Goal: Task Accomplishment & Management: Manage account settings

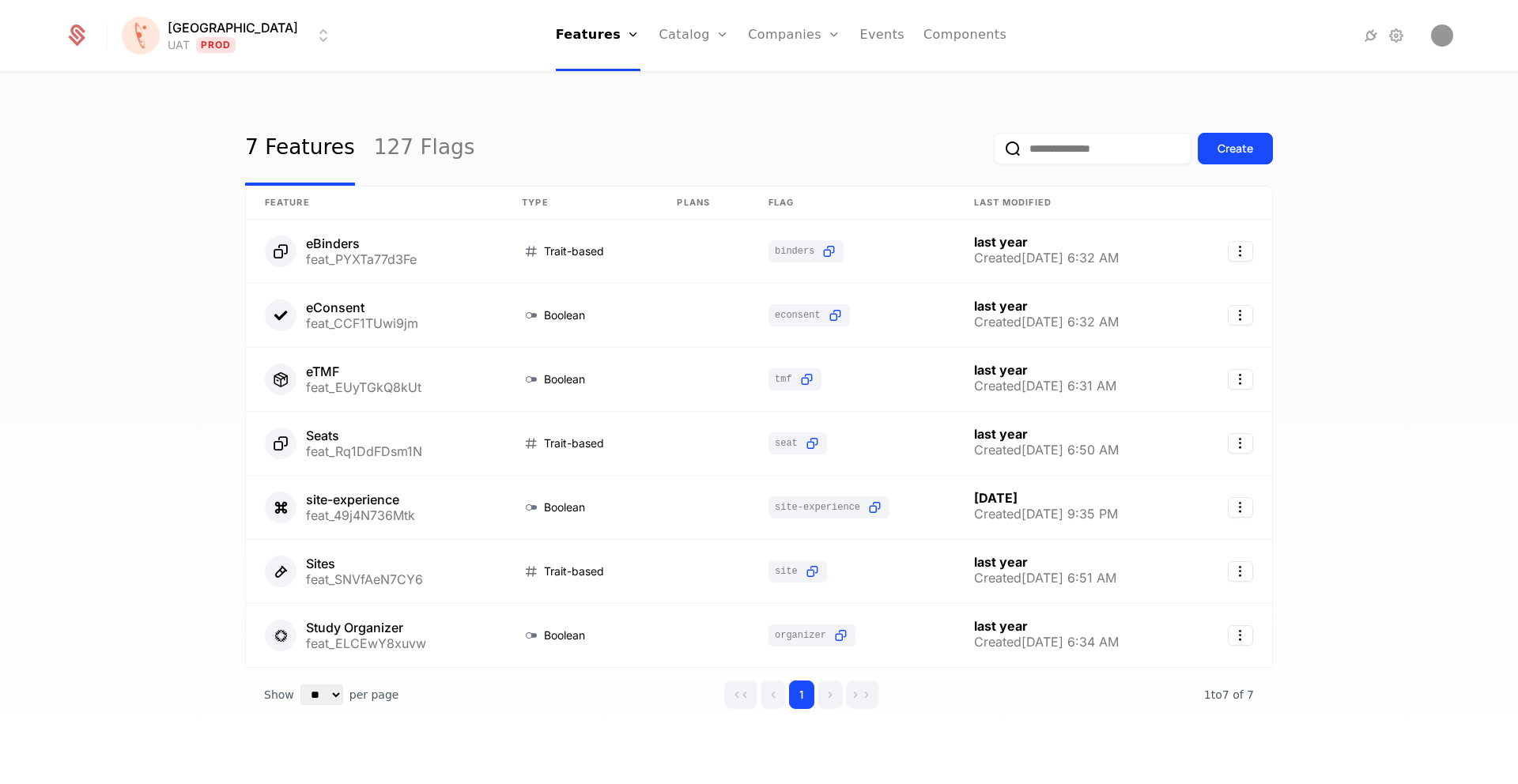
click at [234, 48] on html "[PERSON_NAME] Prod Features Features Flags Catalog Plans Add Ons Credits Config…" at bounding box center [759, 392] width 1518 height 784
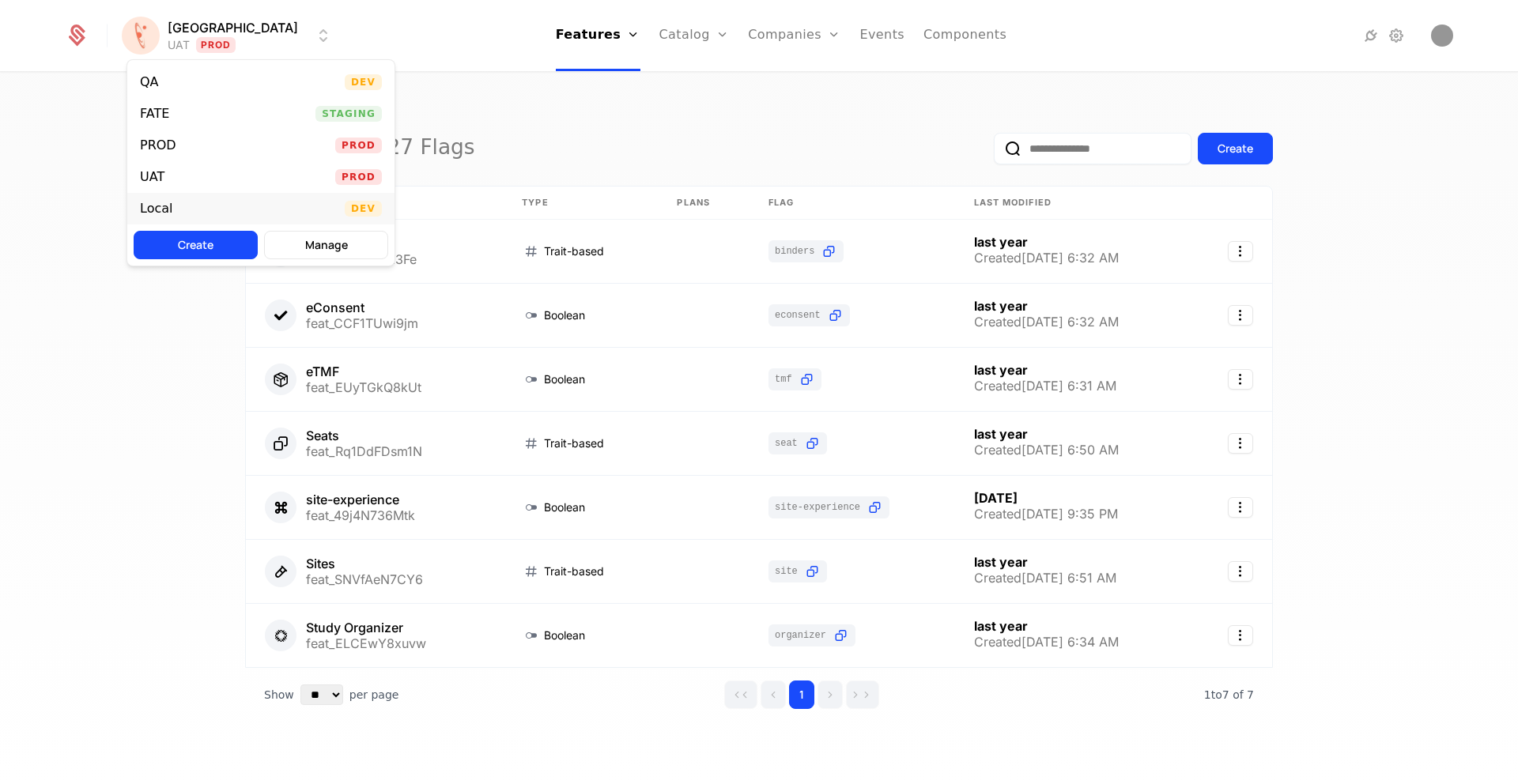
click at [156, 202] on div "Local" at bounding box center [156, 208] width 32 height 12
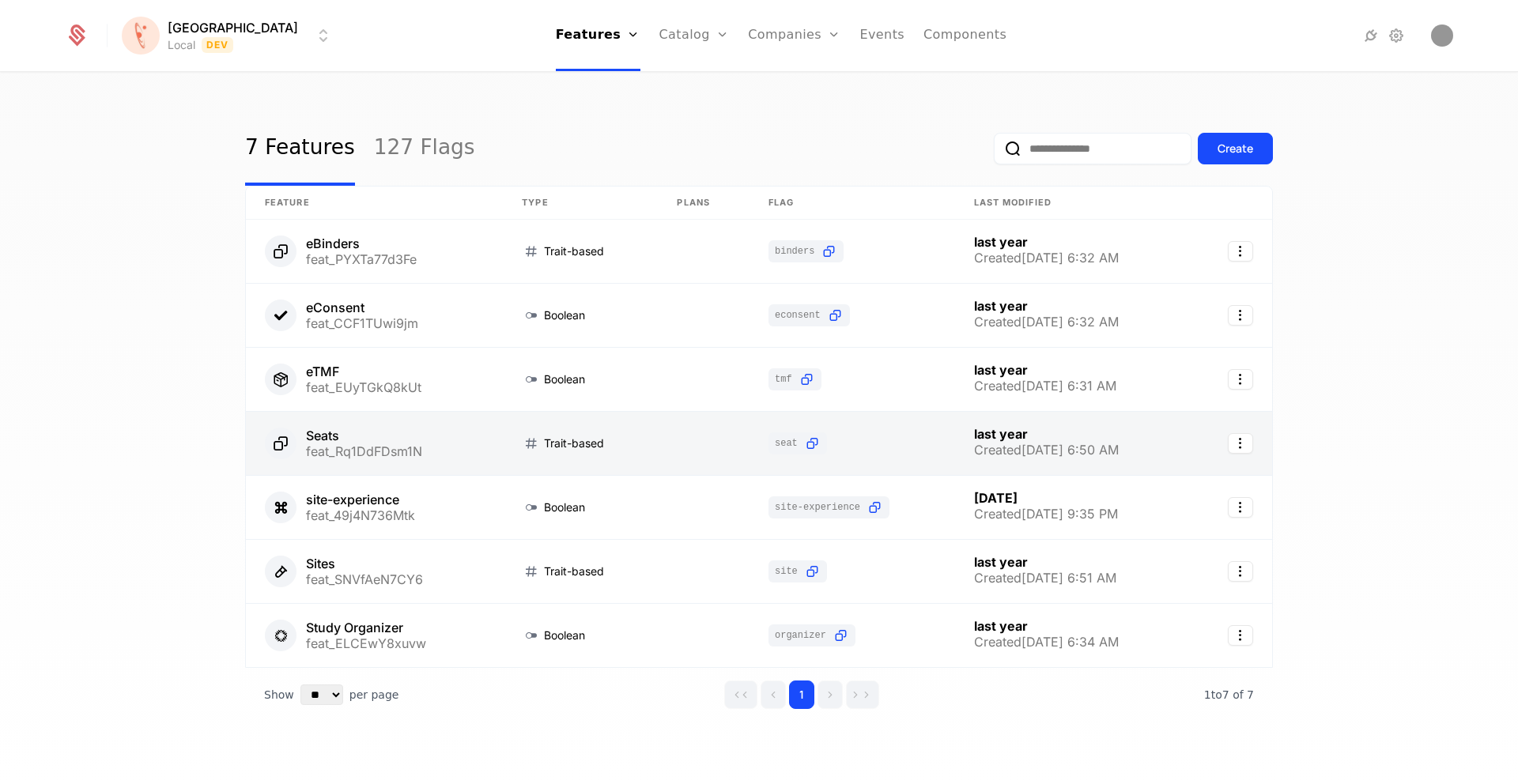
scroll to position [17, 0]
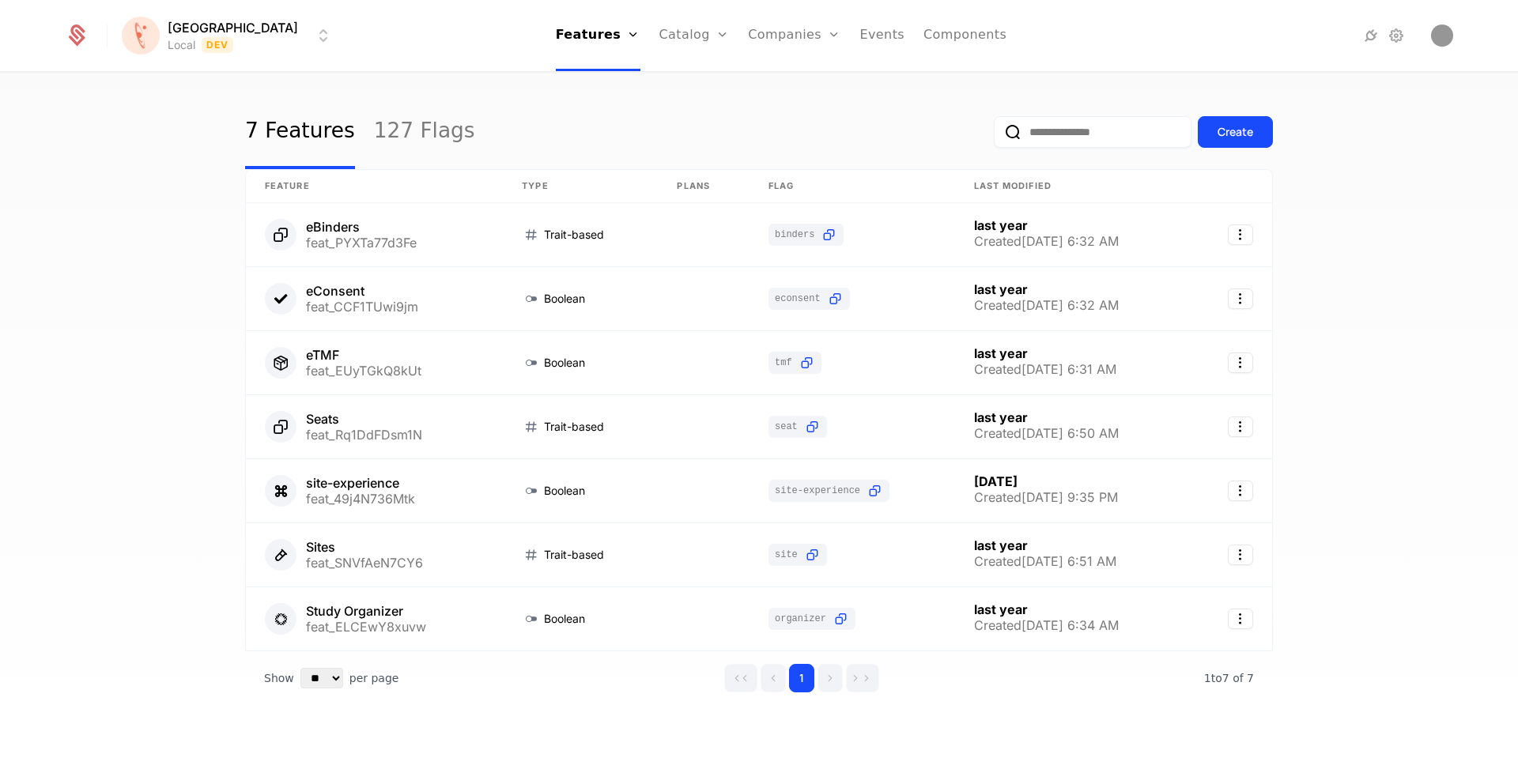
click at [1069, 125] on input "email" at bounding box center [1093, 132] width 198 height 31
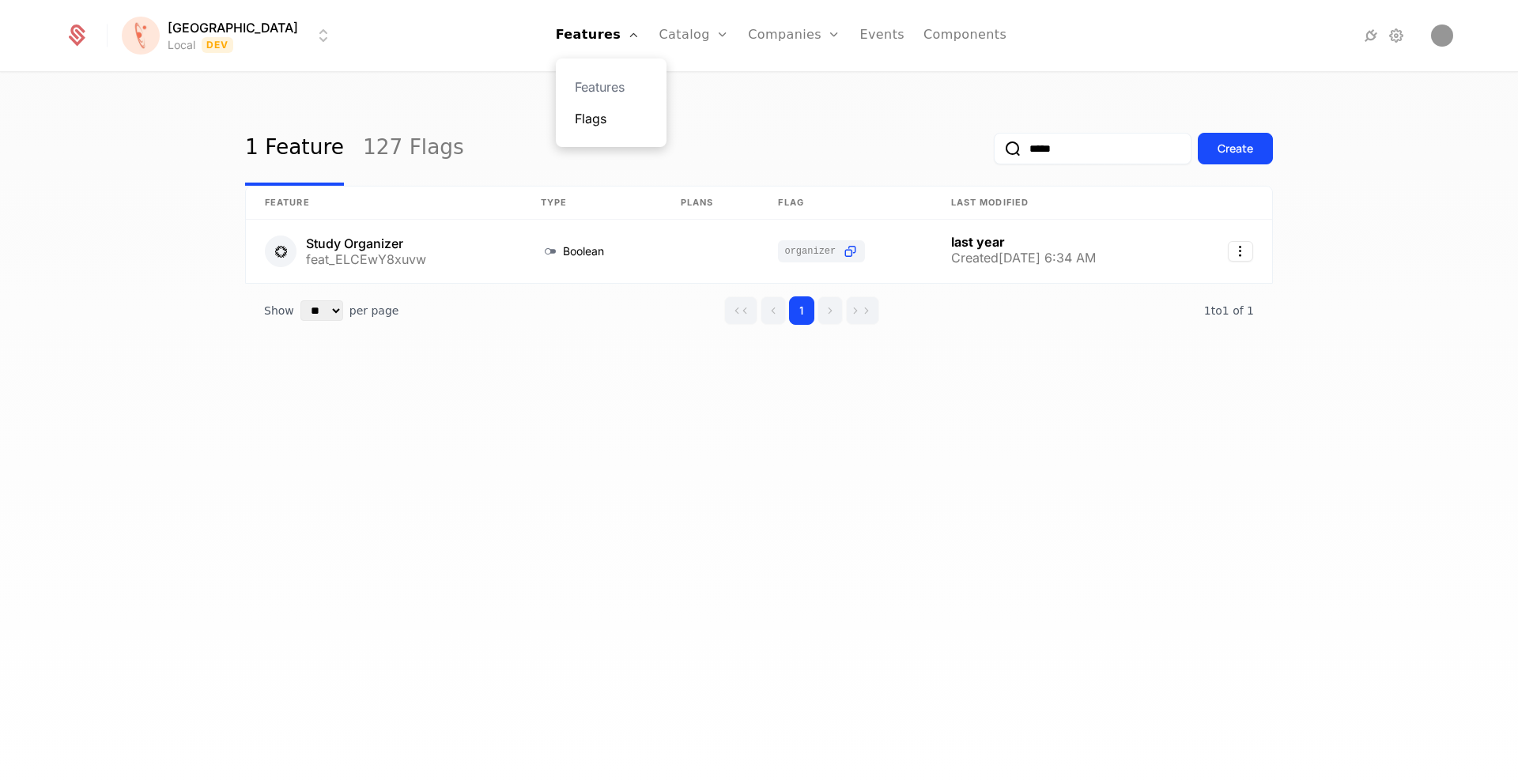
type input "*****"
click at [586, 123] on link "Flags" at bounding box center [611, 118] width 73 height 19
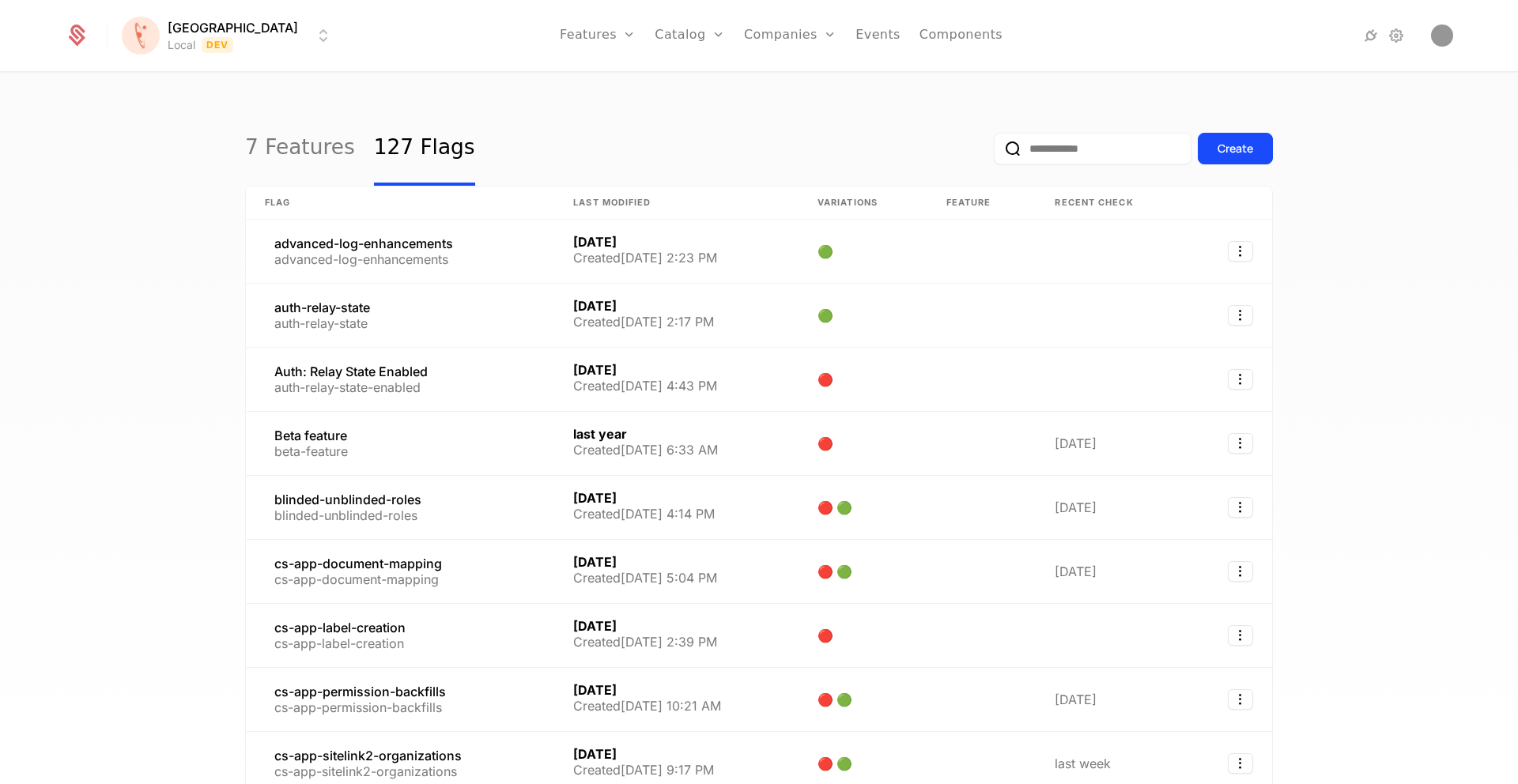
click at [1090, 154] on input "email" at bounding box center [1093, 149] width 198 height 31
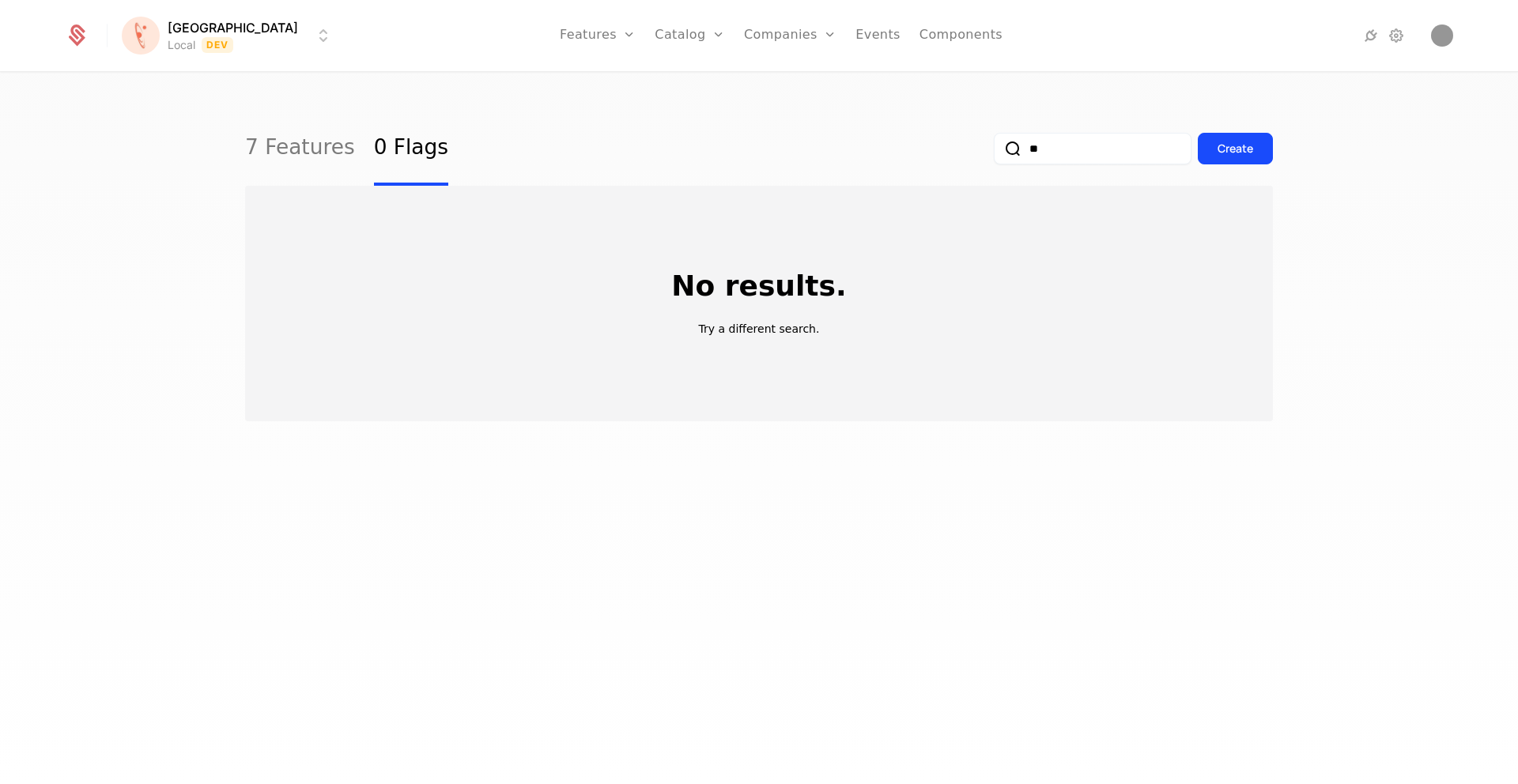
type input "*"
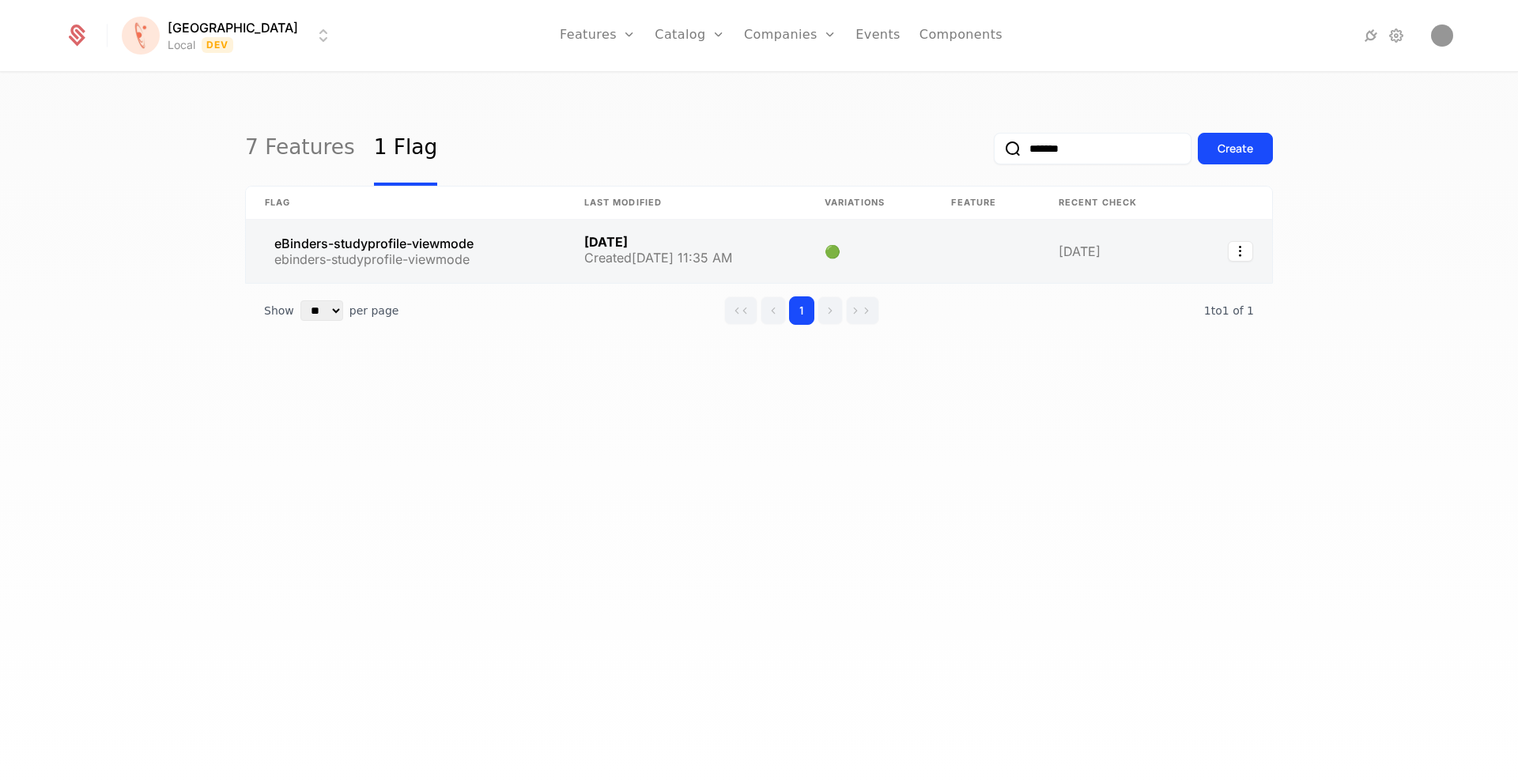
type input "*******"
click at [1244, 238] on link at bounding box center [1232, 251] width 83 height 64
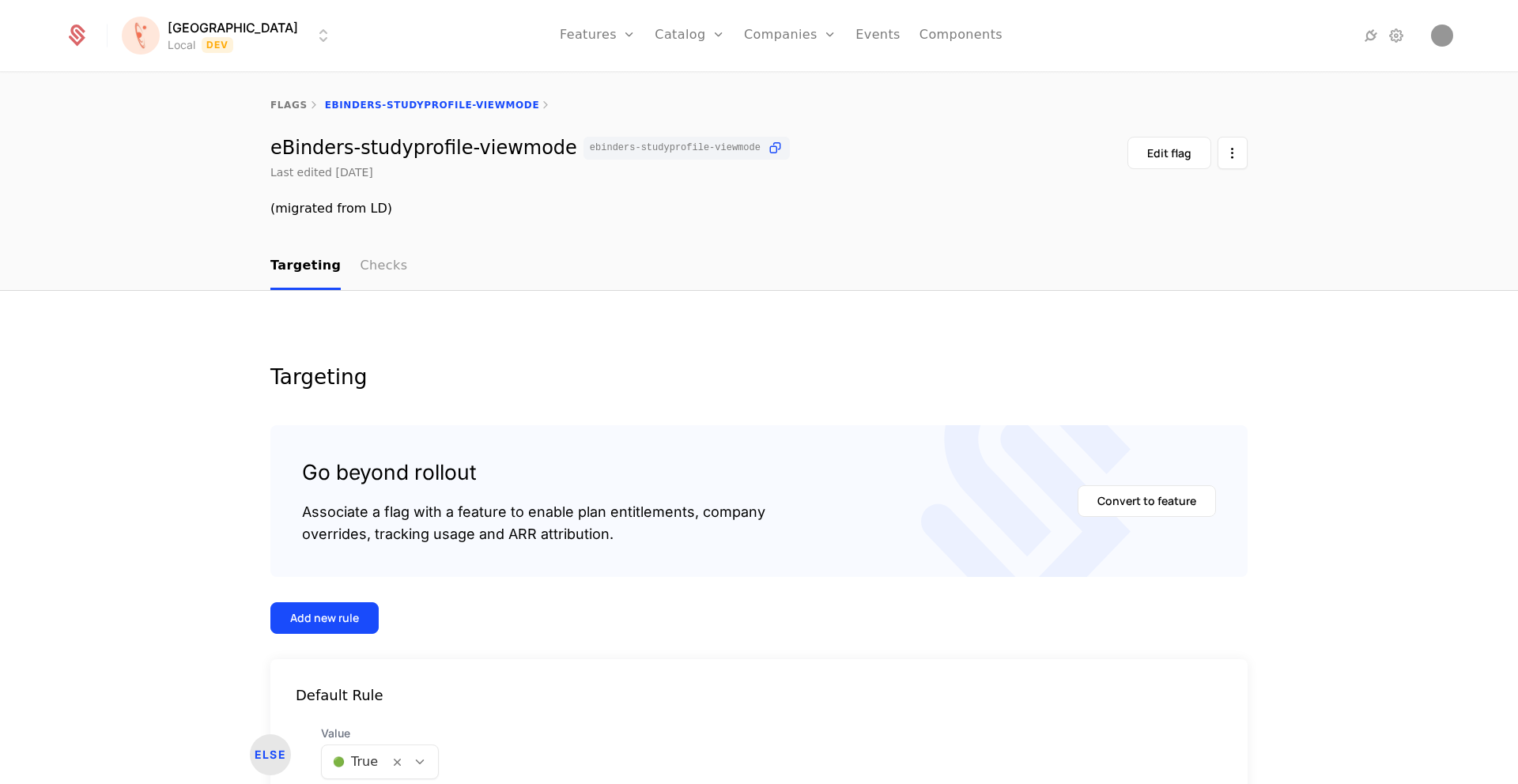
click at [372, 262] on link "Checks" at bounding box center [383, 267] width 47 height 47
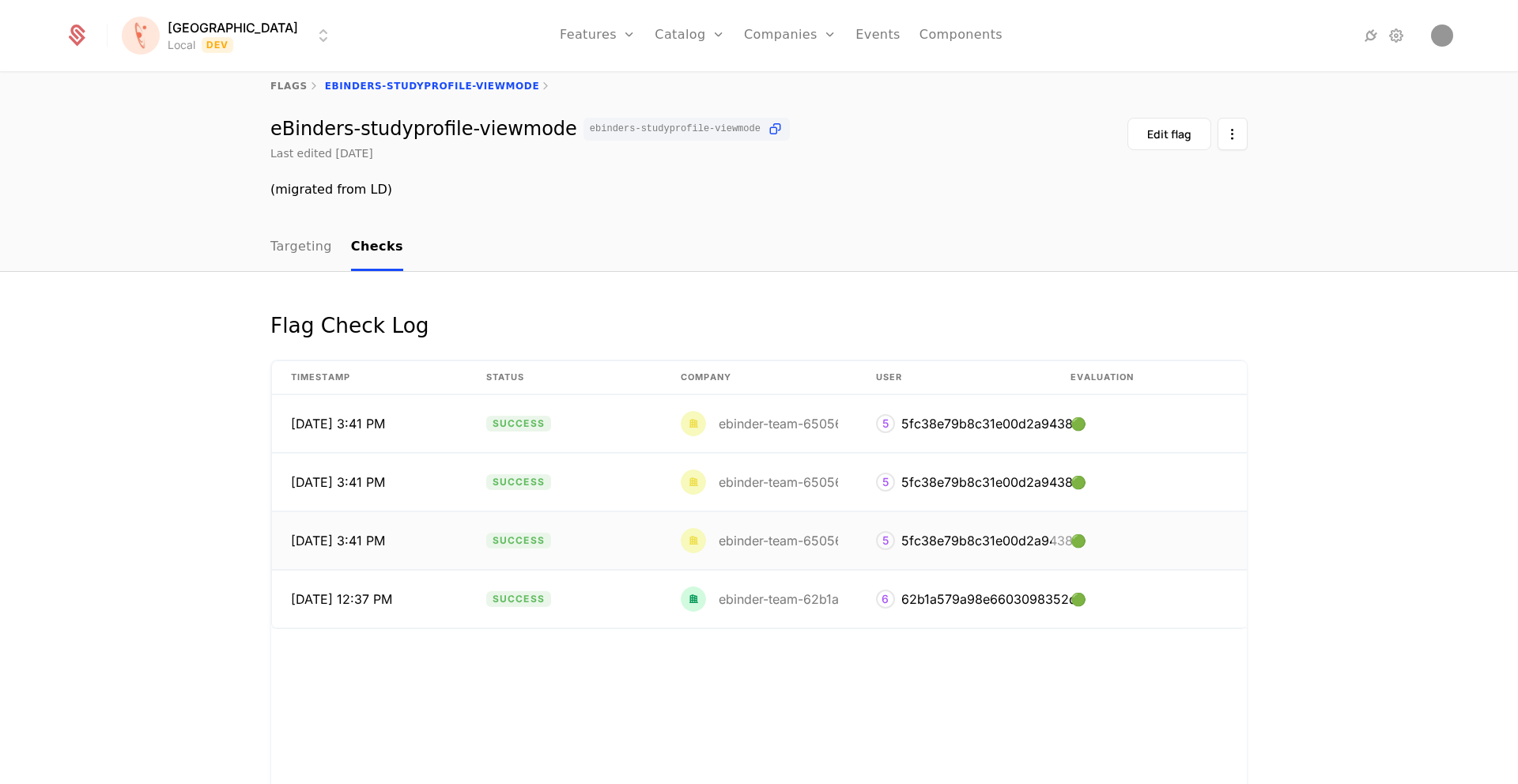
scroll to position [29, 0]
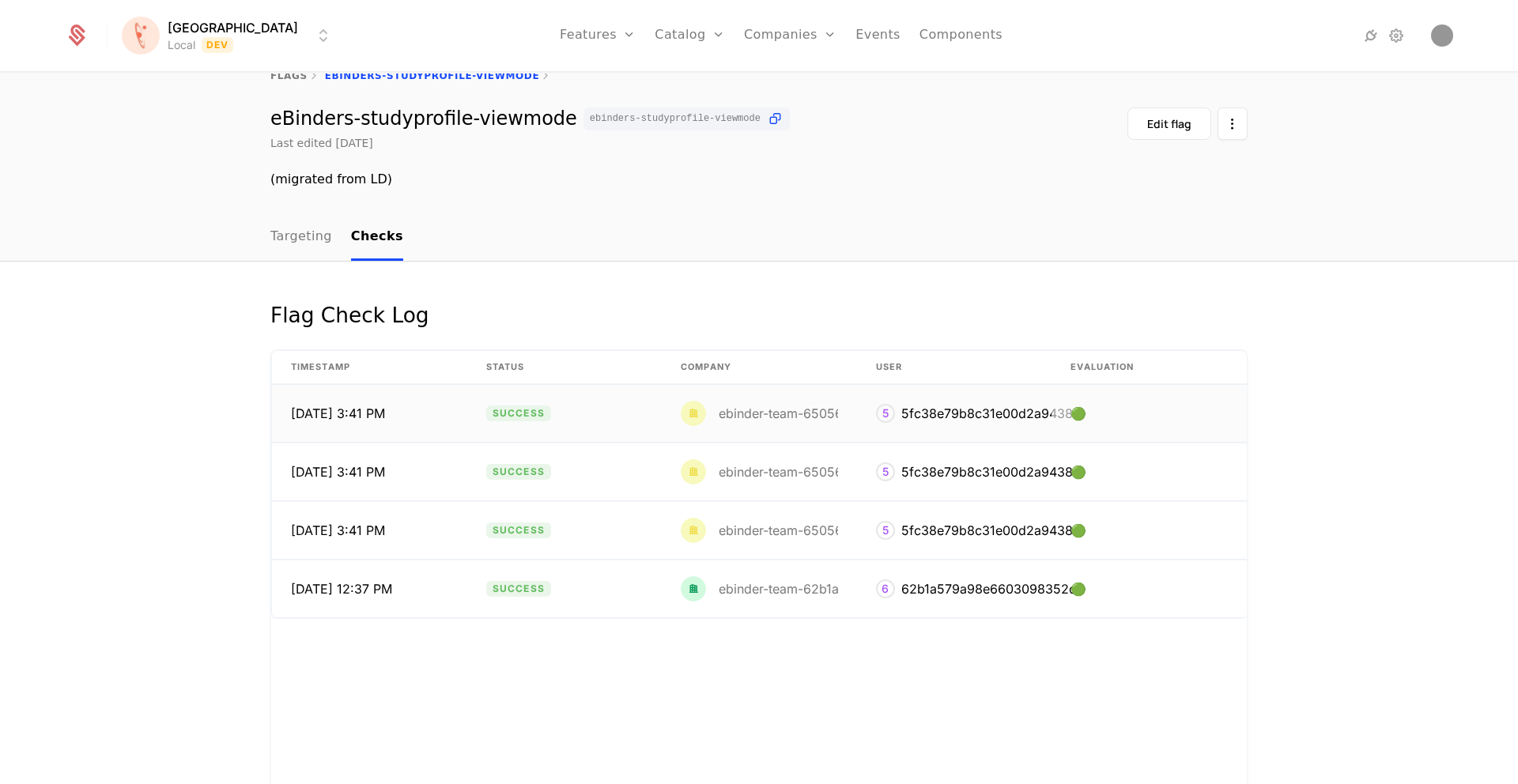
click at [970, 412] on div "5fc38e79b8c31e00d2a94386" at bounding box center [991, 413] width 179 height 19
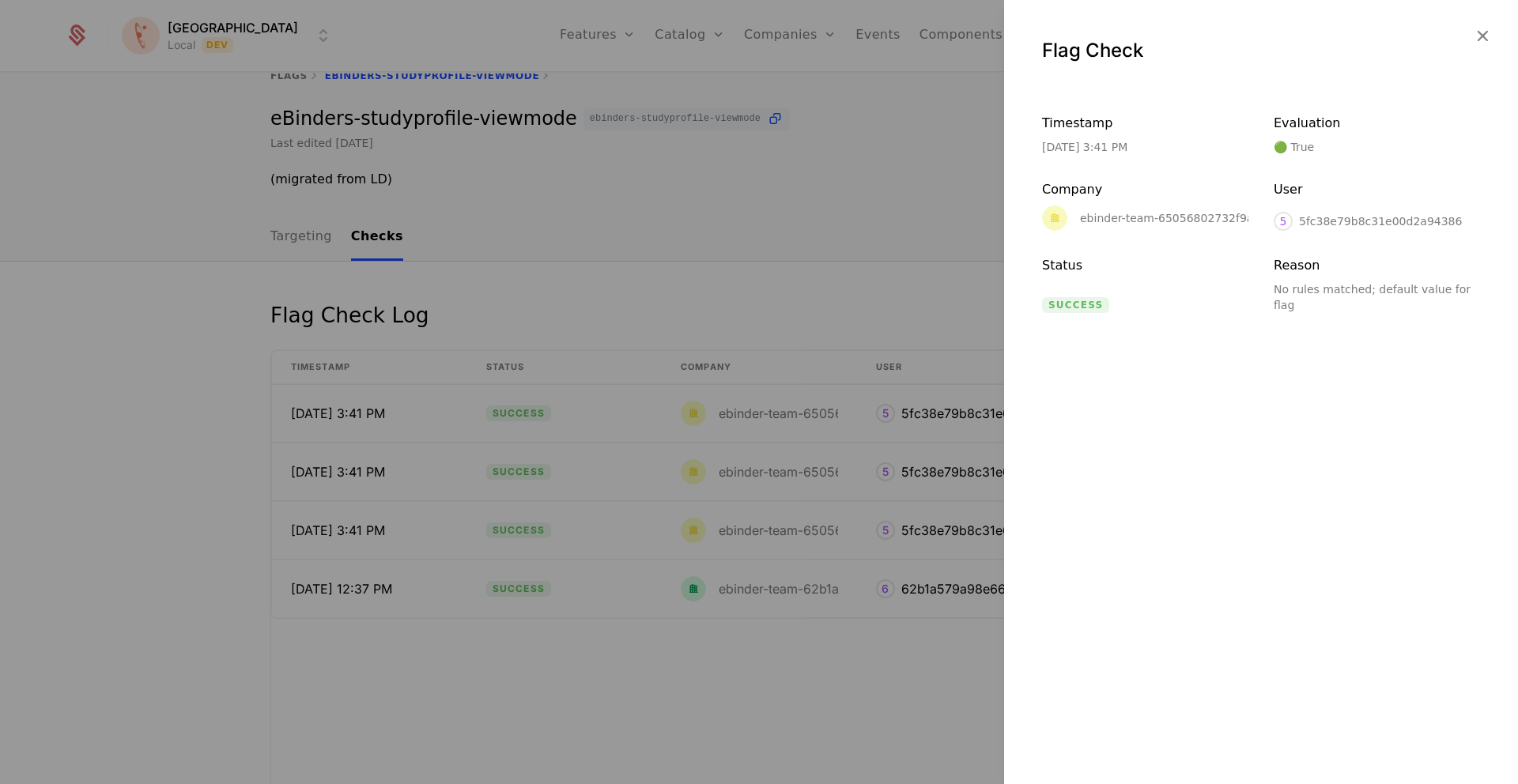
click at [1102, 224] on div "ebinder-team-65056802732f9a00e245415d" at bounding box center [1183, 218] width 281 height 26
click at [1097, 220] on div "ebinder-team-65056802732f9a00e245415d" at bounding box center [1202, 218] width 244 height 11
drag, startPoint x: 1097, startPoint y: 220, endPoint x: 1212, endPoint y: 221, distance: 115.0
click at [1212, 221] on div "ebinder-team-65056802732f9a00e245415d" at bounding box center [1202, 218] width 244 height 11
click at [1100, 220] on div "ebinder-team-65056802732f9a00e245415d" at bounding box center [1202, 218] width 244 height 11
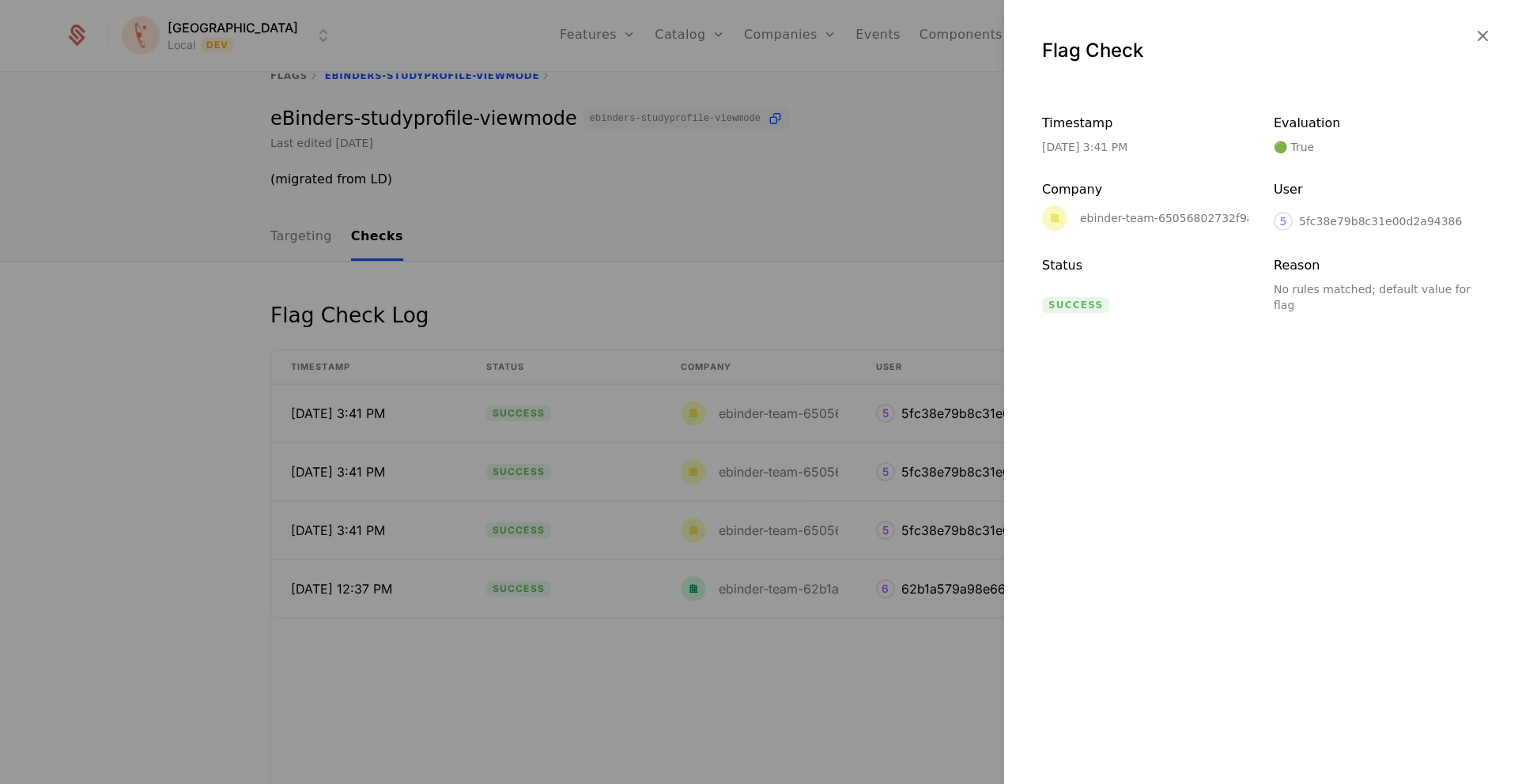
click at [1123, 217] on div "ebinder-team-65056802732f9a00e245415d" at bounding box center [1202, 218] width 244 height 11
click at [1094, 219] on div "ebinder-team-65056802732f9a00e245415d" at bounding box center [1202, 218] width 244 height 11
drag, startPoint x: 1094, startPoint y: 219, endPoint x: 1219, endPoint y: 216, distance: 125.0
click at [1219, 216] on div "ebinder-team-65056802732f9a00e245415d" at bounding box center [1202, 218] width 244 height 11
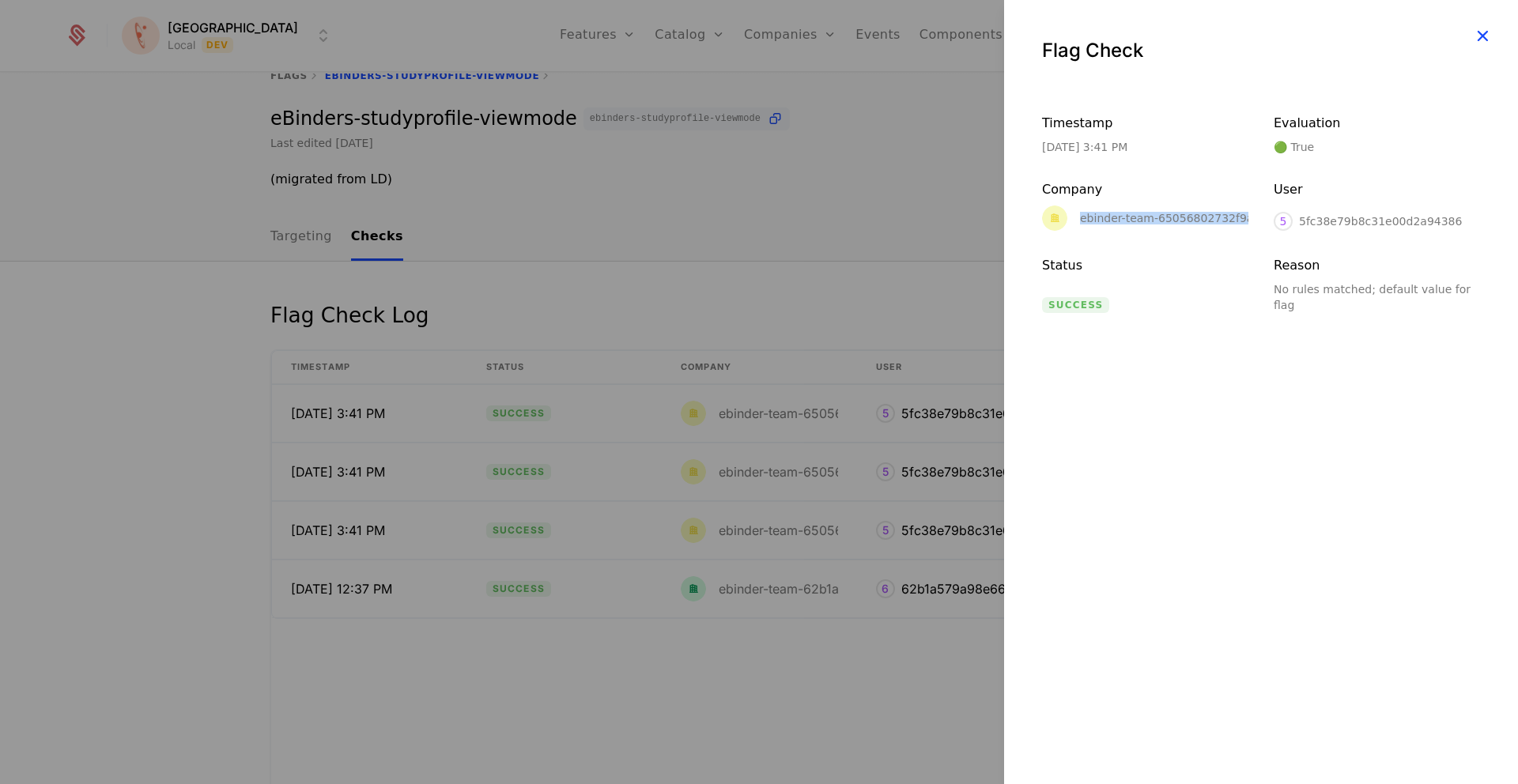
click at [1478, 33] on icon "button" at bounding box center [1483, 35] width 21 height 21
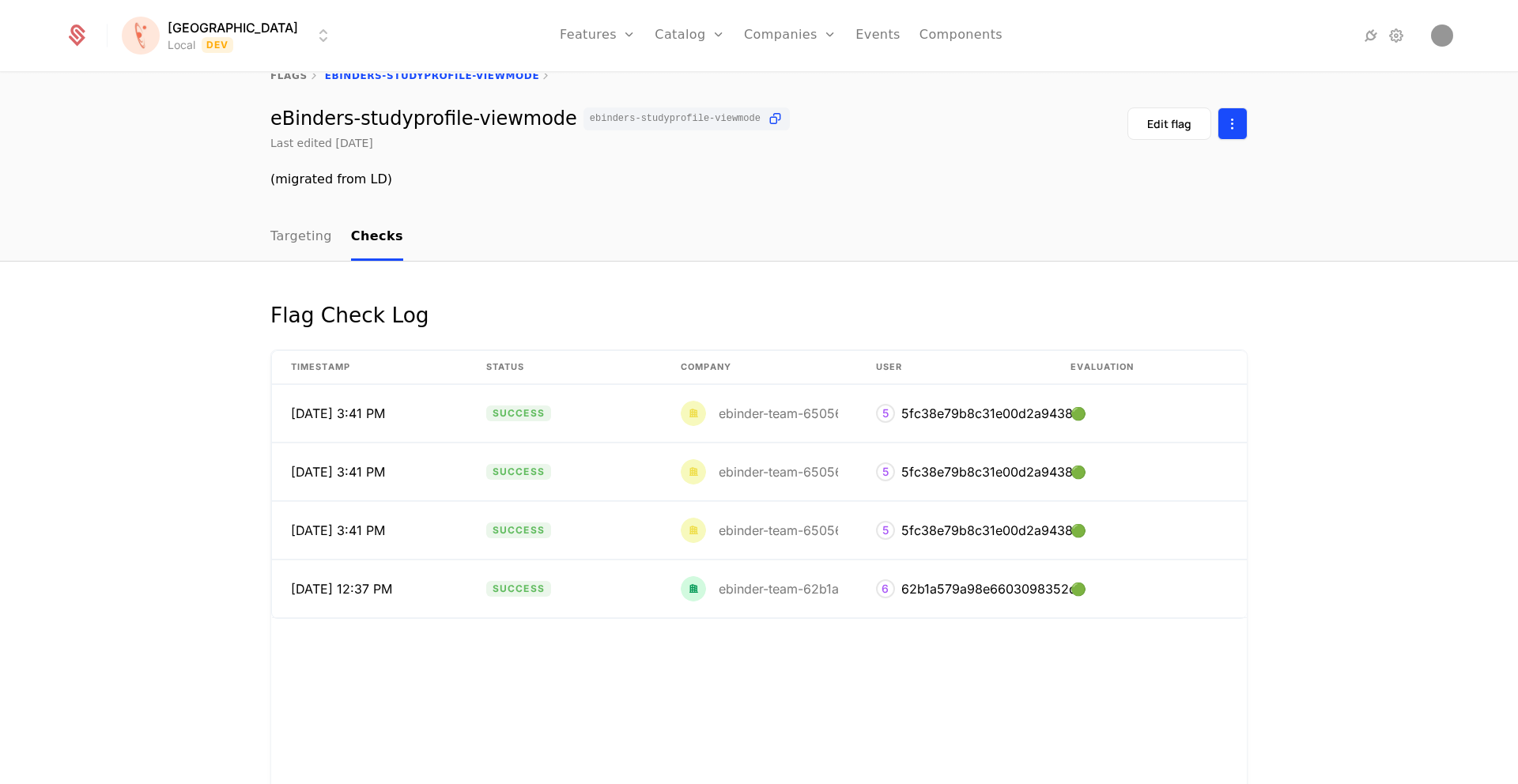
click at [1241, 127] on html "[PERSON_NAME] Local Dev Features Features Flags Catalog Plans Add Ons Credits C…" at bounding box center [759, 392] width 1518 height 784
click at [1237, 123] on html "[PERSON_NAME] Local Dev Features Features Flags Catalog Plans Add Ons Credits C…" at bounding box center [759, 392] width 1518 height 784
click at [1365, 331] on div "Flag Check Log Timestamp Status Company User Evaluation [DATE] 3:41 PM Success …" at bounding box center [759, 563] width 1518 height 602
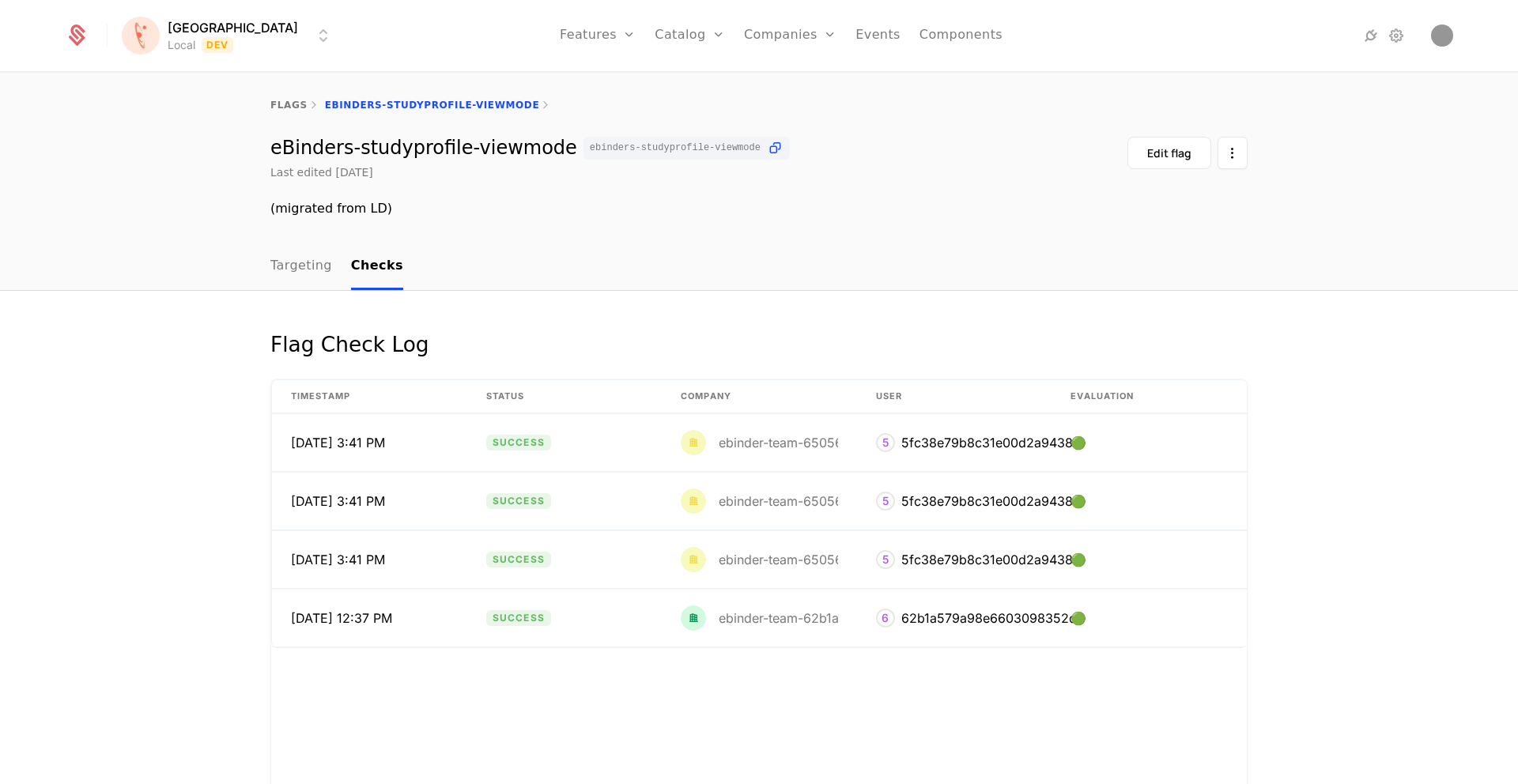
click at [308, 150] on div "eBinders-studyprofile-viewmode ebinders-studyprofile-viewmode" at bounding box center [530, 149] width 519 height 23
click at [375, 153] on div "eBinders-studyprofile-viewmode ebinders-studyprofile-viewmode" at bounding box center [530, 149] width 519 height 23
copy div "studyprofile"
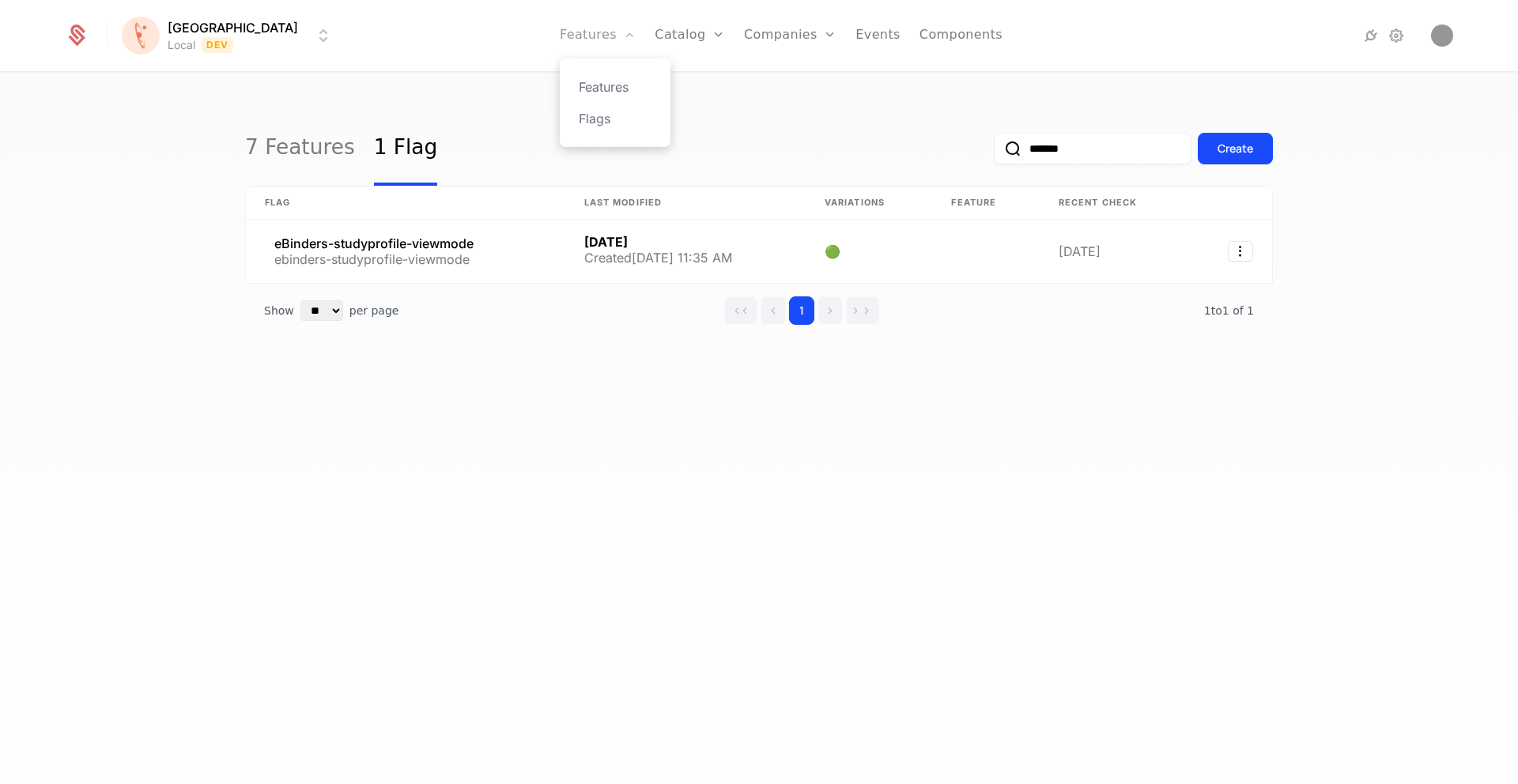
click at [579, 35] on link "Features" at bounding box center [598, 35] width 76 height 71
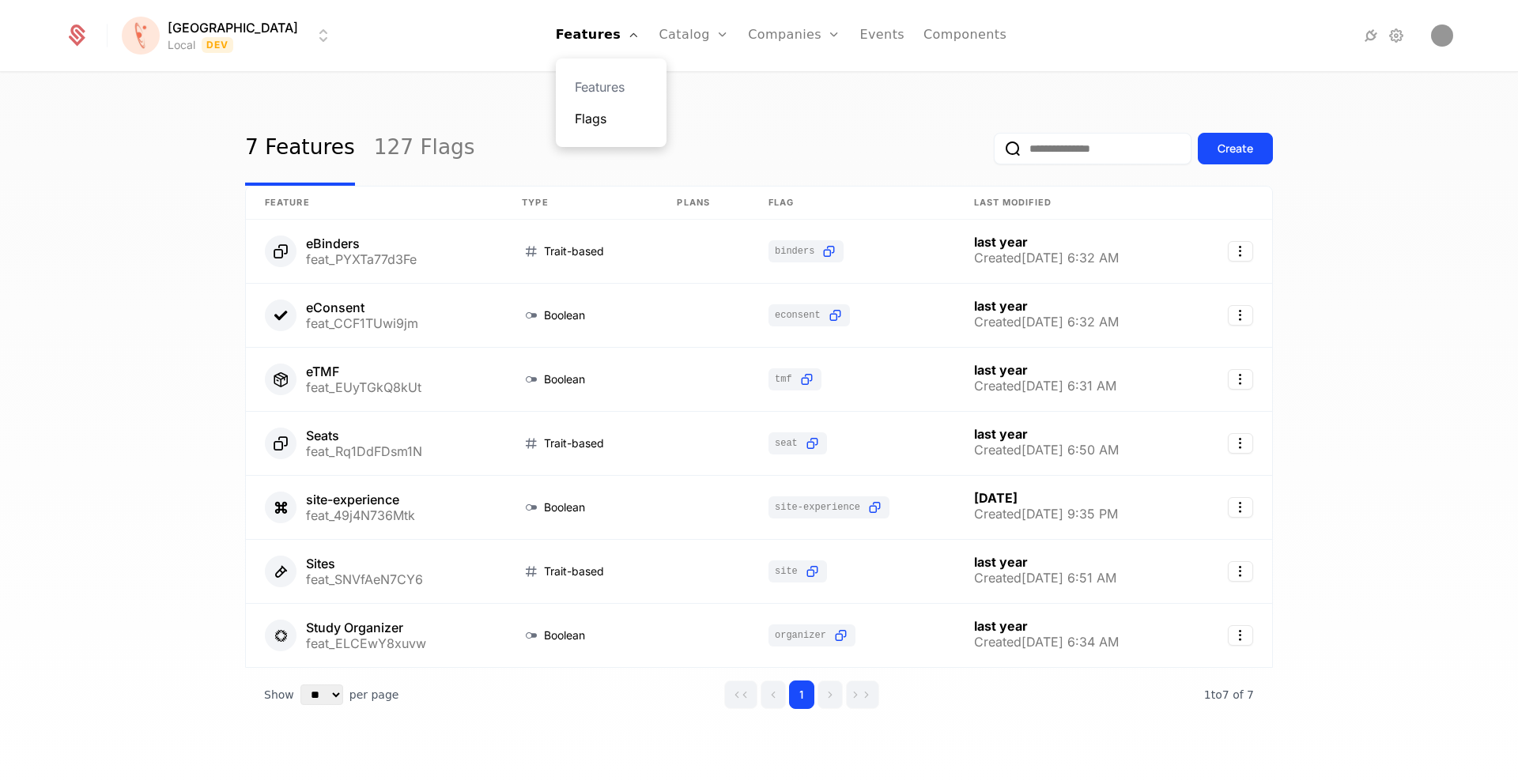
click at [590, 123] on link "Flags" at bounding box center [611, 118] width 73 height 19
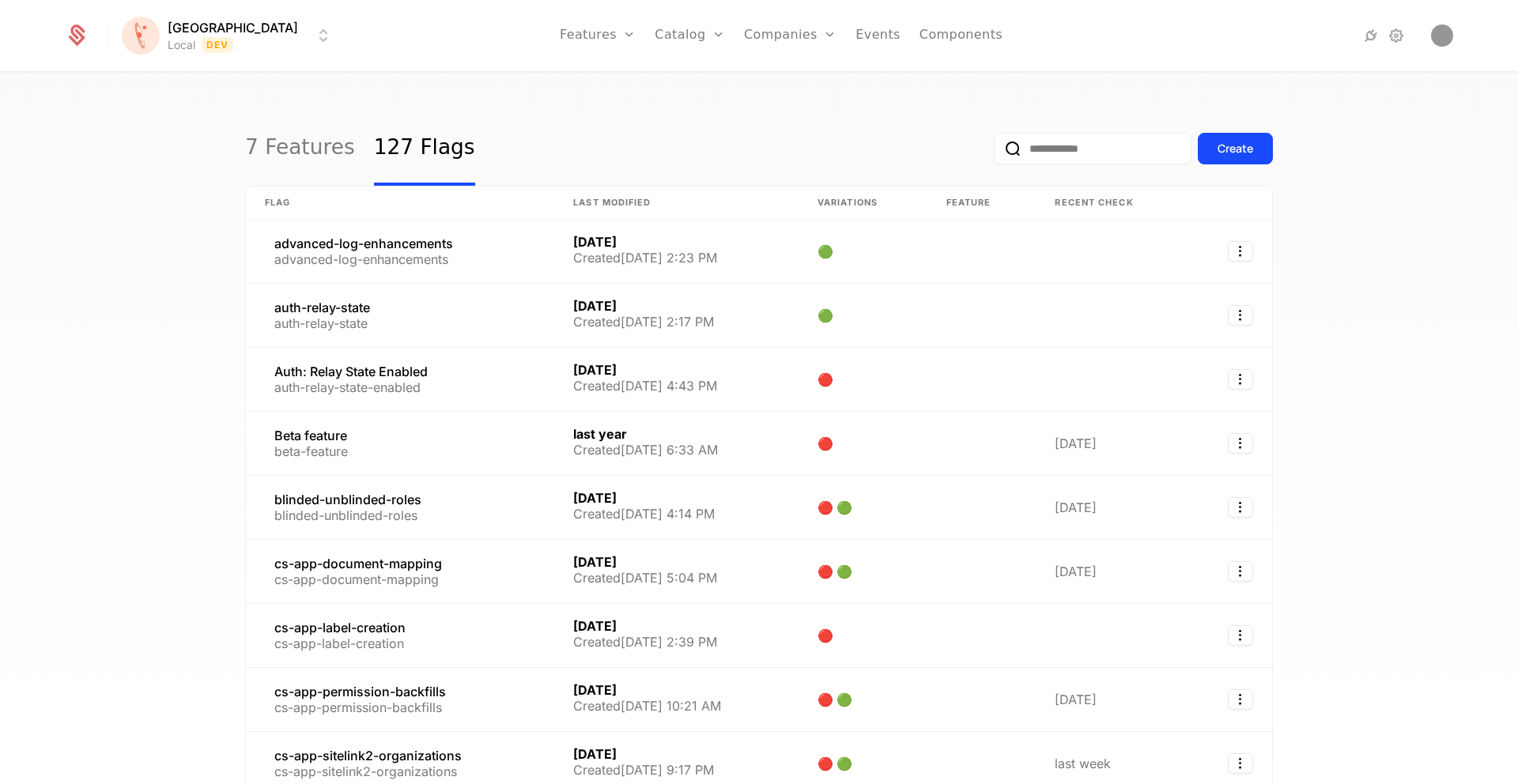
click at [1110, 158] on input "email" at bounding box center [1093, 149] width 198 height 31
paste input "**********"
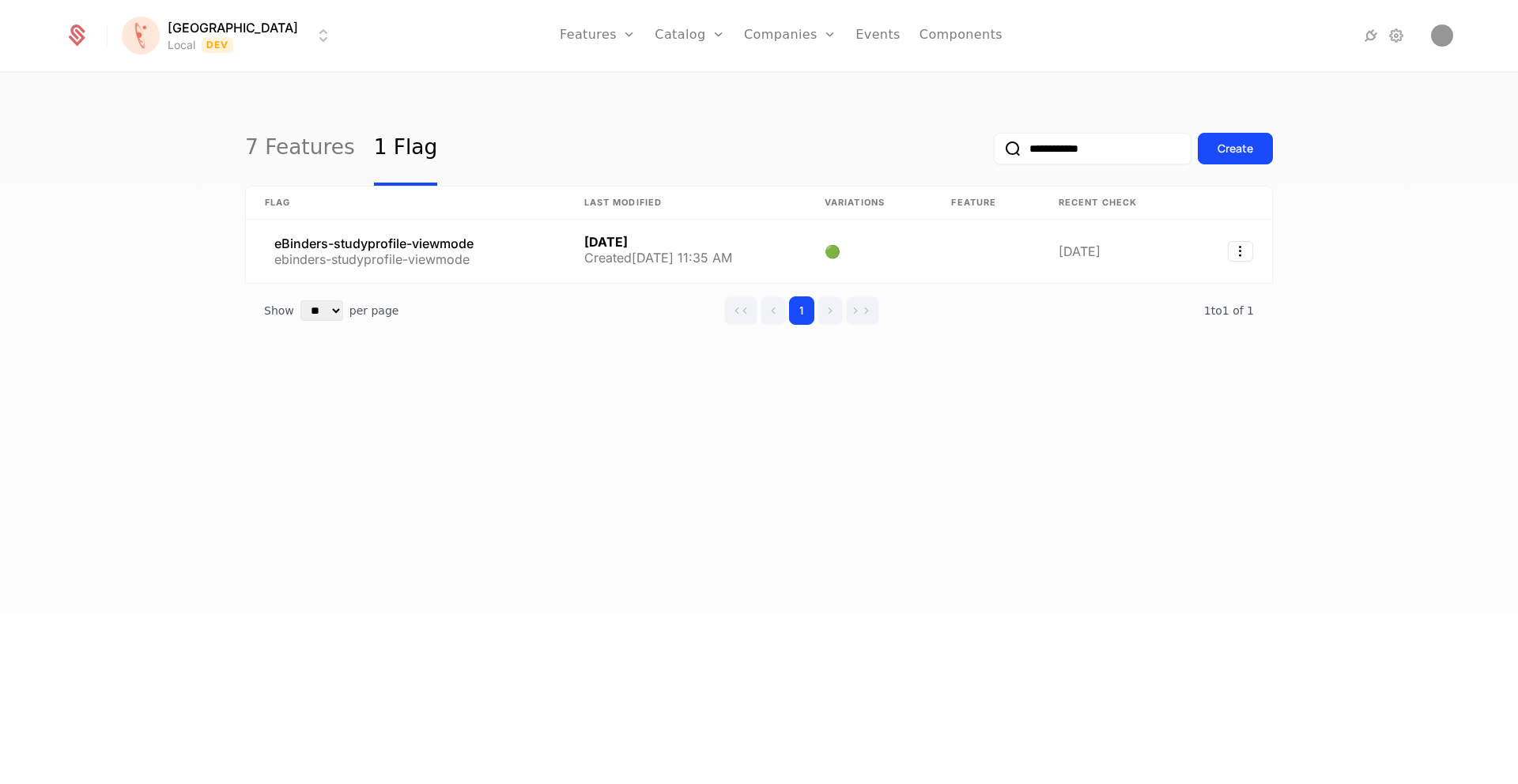
click at [1038, 149] on input "**********" at bounding box center [1093, 149] width 198 height 31
click at [1046, 151] on input "**********" at bounding box center [1093, 149] width 198 height 31
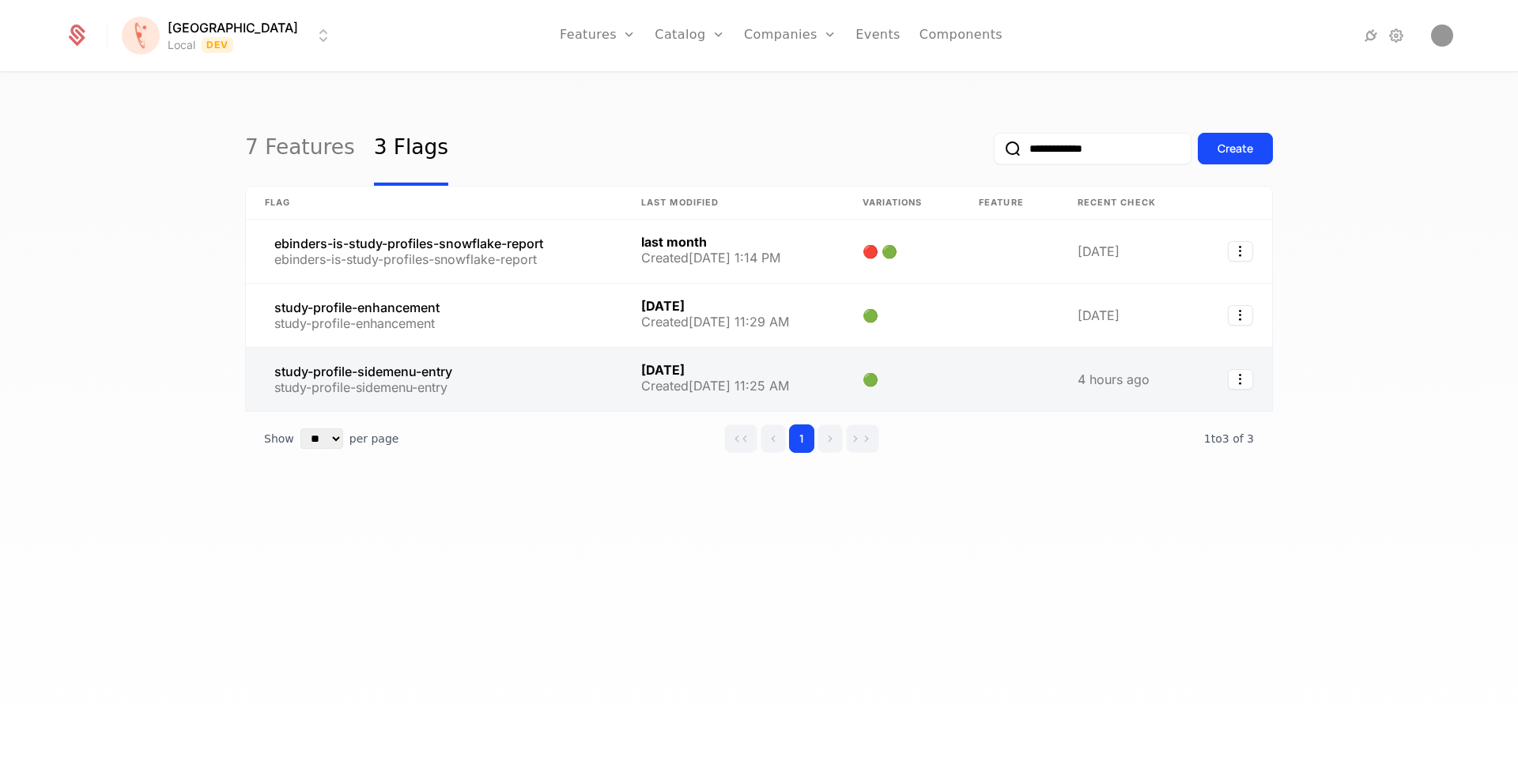
type input "**********"
click at [444, 375] on link at bounding box center [434, 380] width 376 height 64
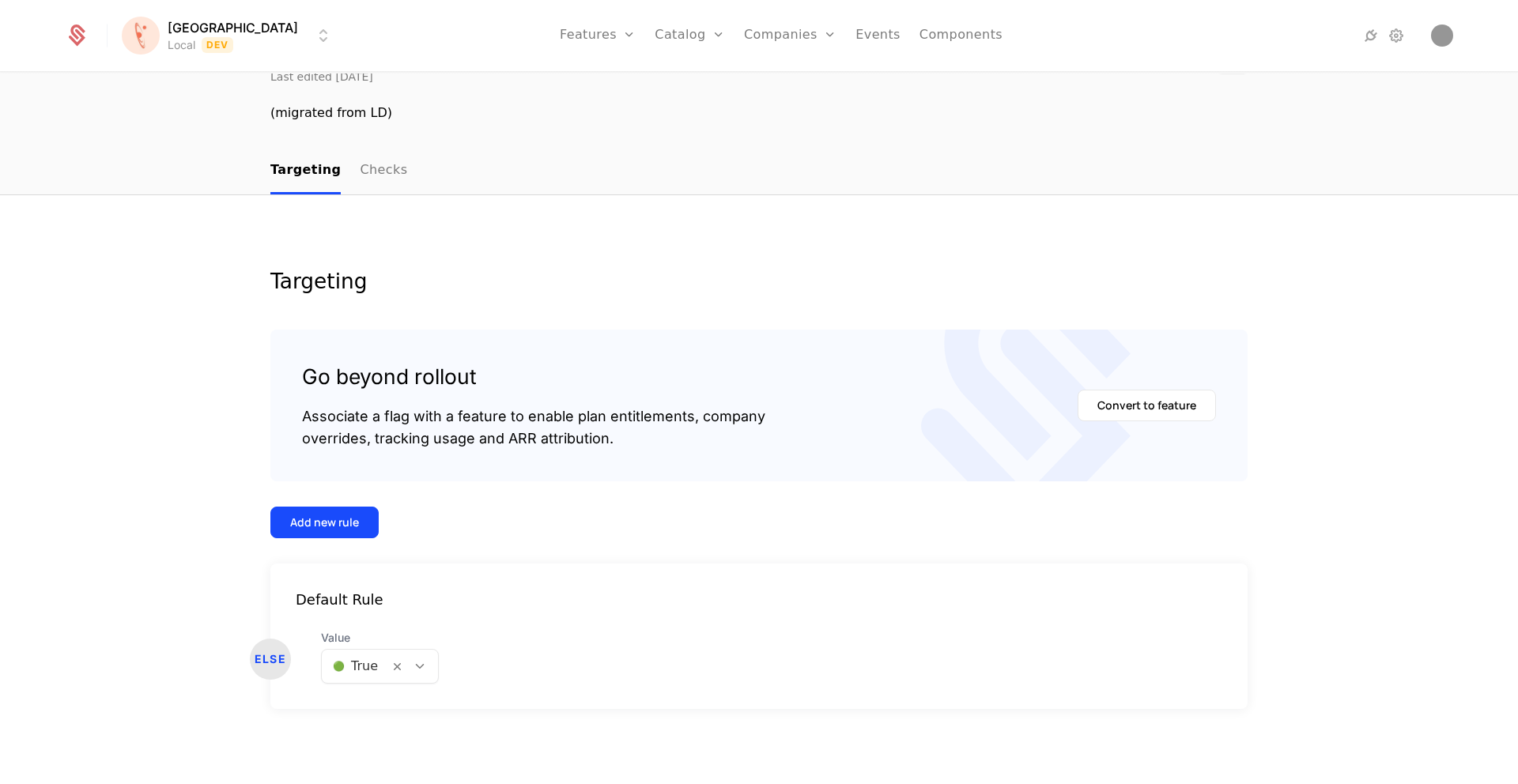
scroll to position [44, 0]
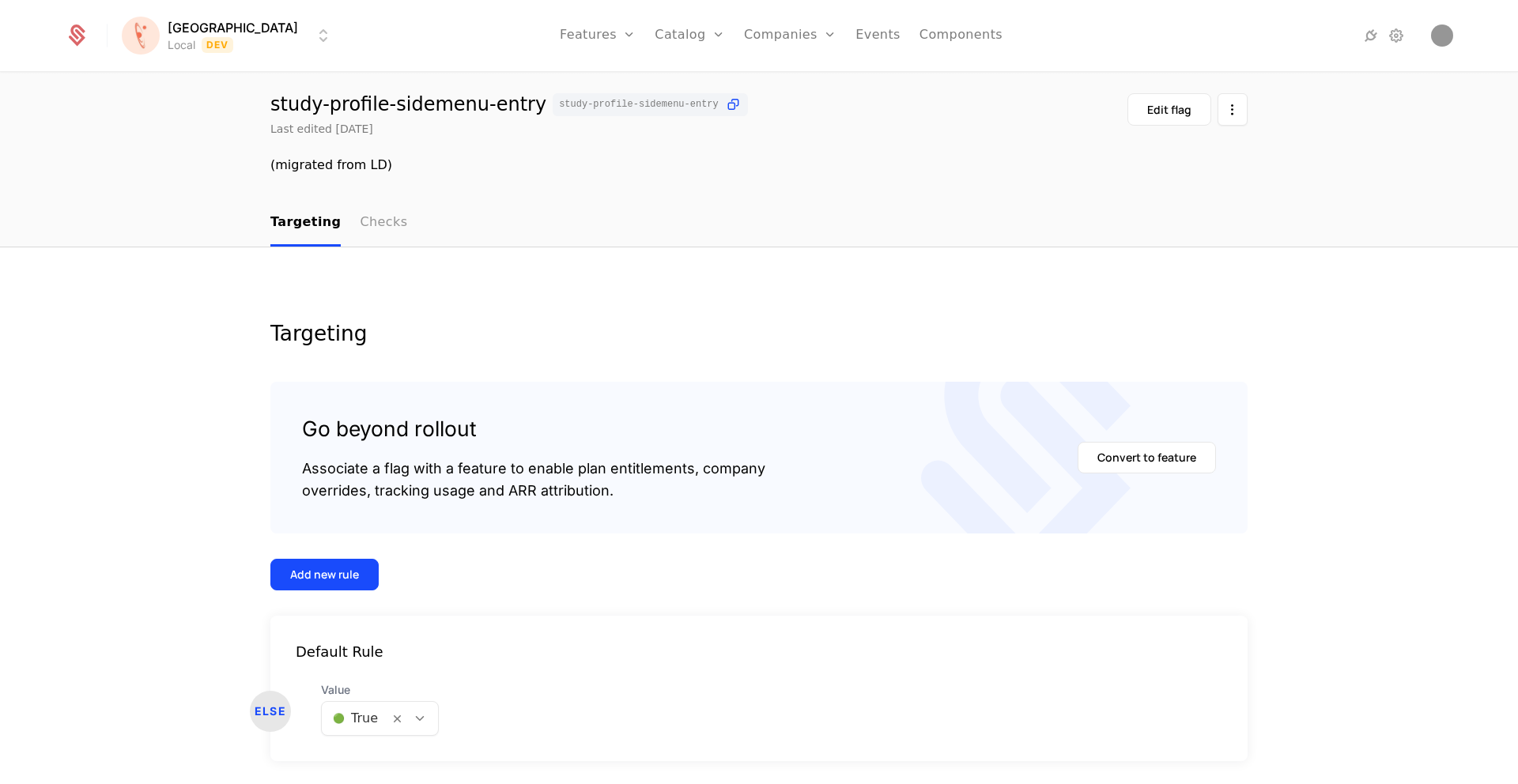
click at [387, 214] on link "Checks" at bounding box center [383, 223] width 47 height 47
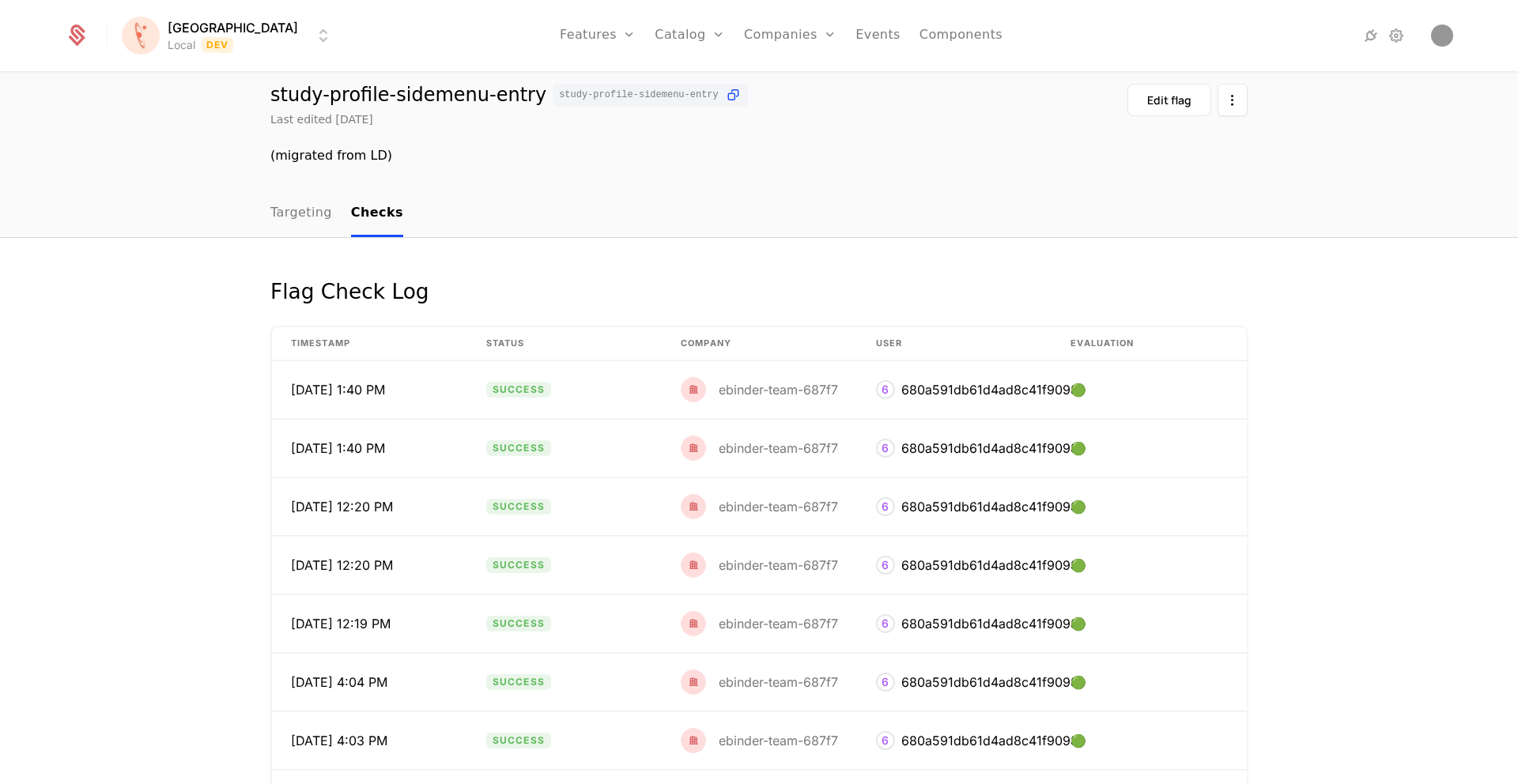
scroll to position [107, 0]
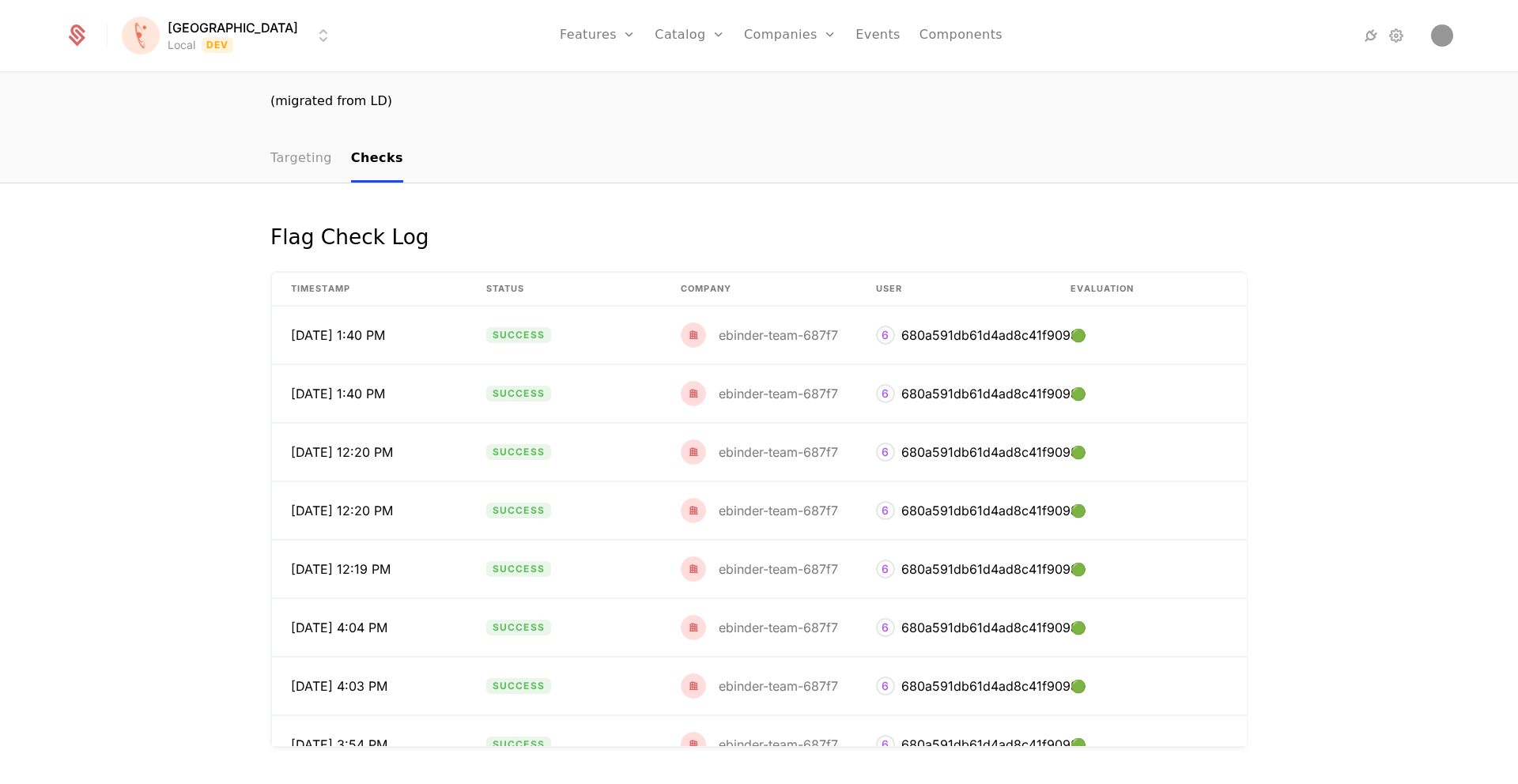
click at [307, 160] on link "Targeting" at bounding box center [301, 159] width 62 height 47
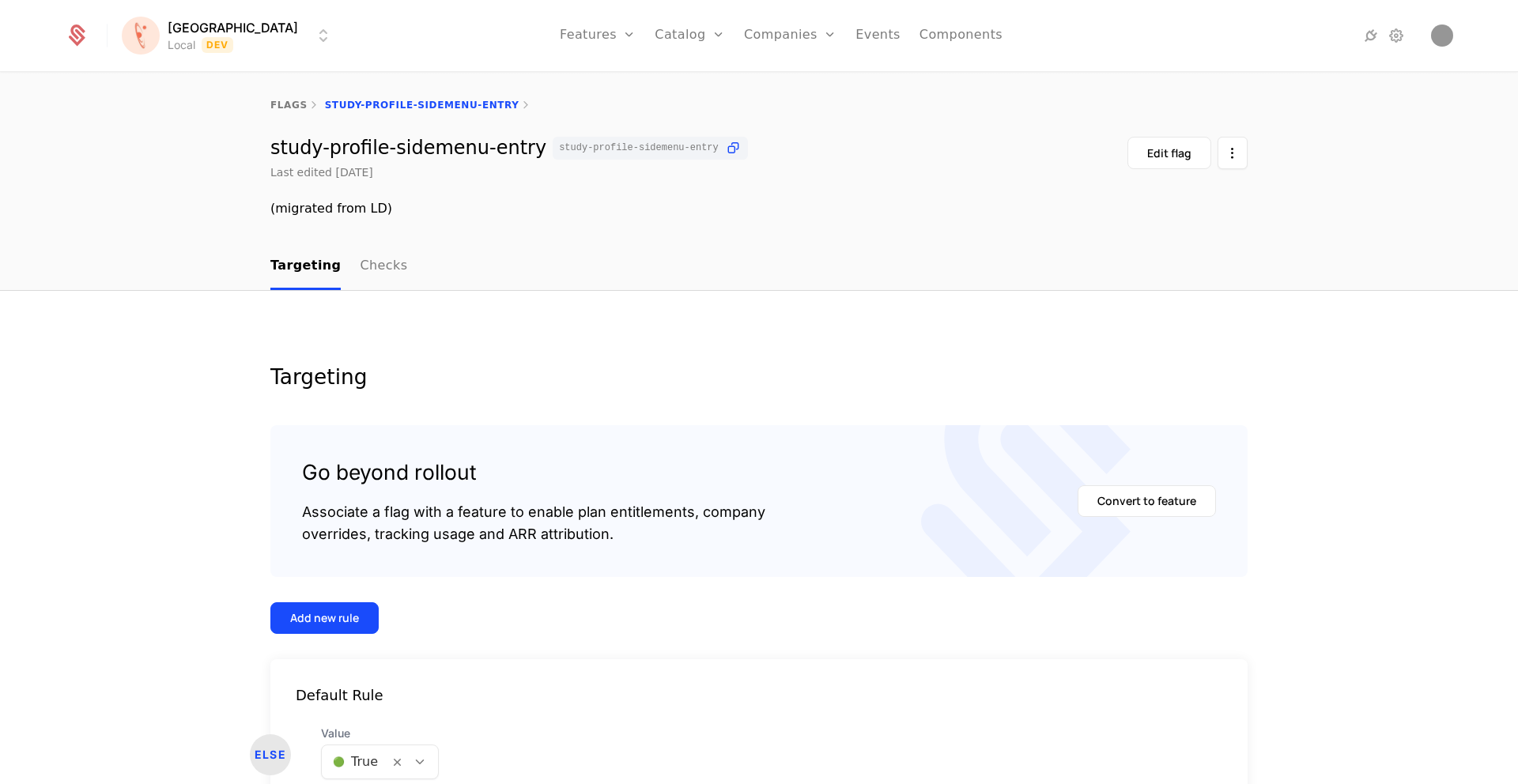
click at [308, 109] on icon at bounding box center [314, 105] width 12 height 12
click at [288, 105] on link "flags" at bounding box center [289, 105] width 37 height 11
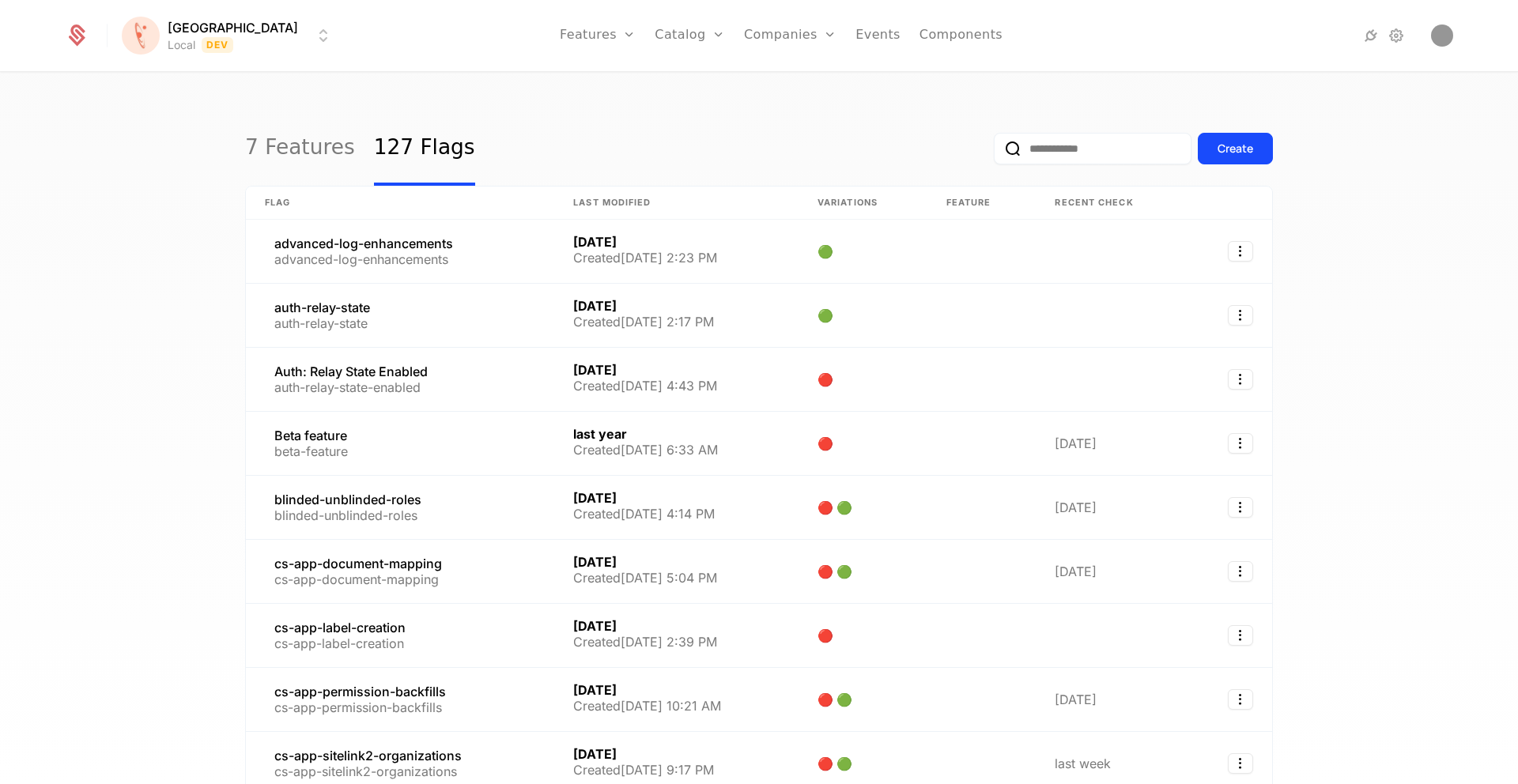
click at [1071, 137] on input "email" at bounding box center [1093, 149] width 198 height 31
type input "**********"
click at [994, 152] on button "submit" at bounding box center [994, 152] width 0 height 0
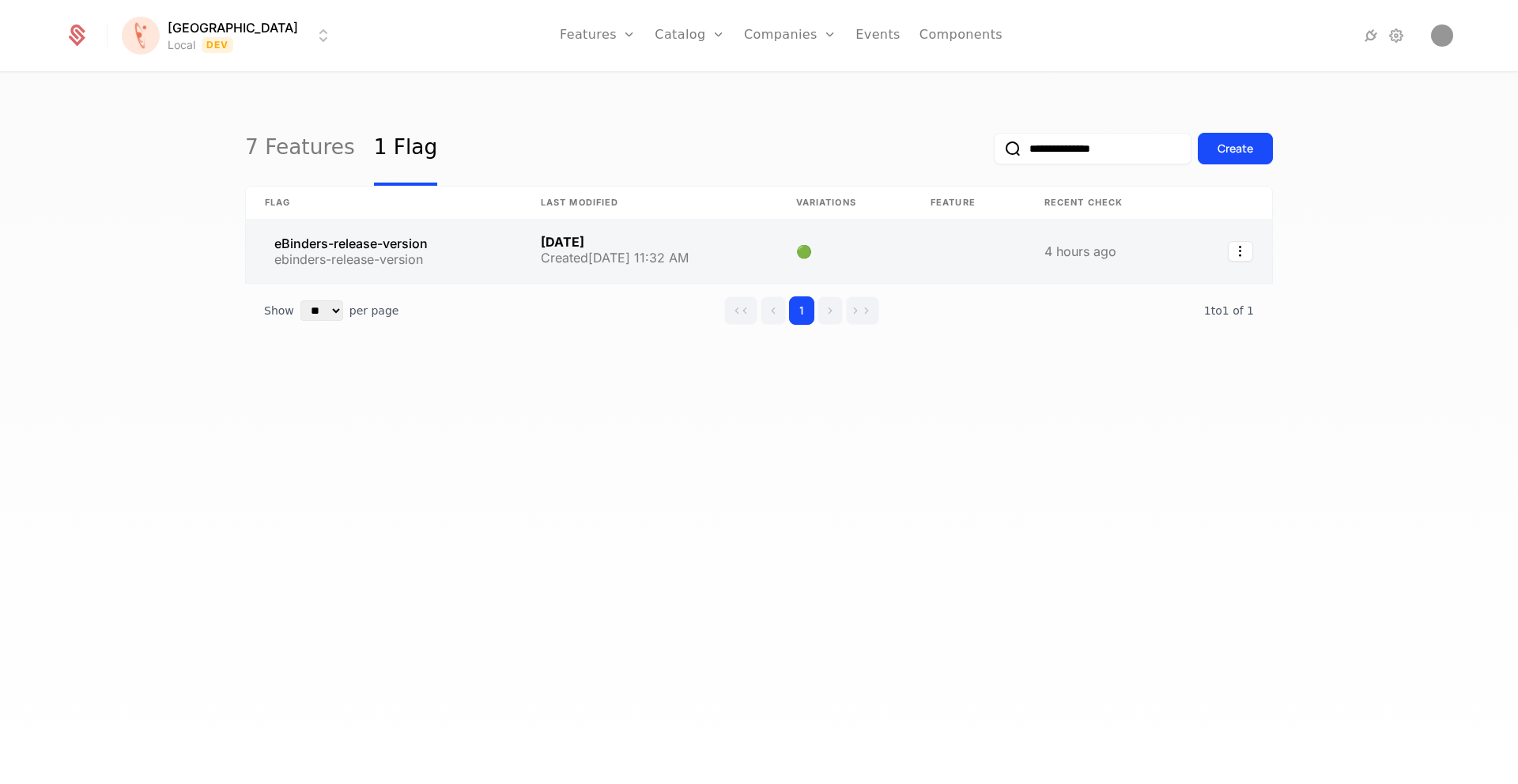
click at [392, 252] on link at bounding box center [384, 251] width 276 height 64
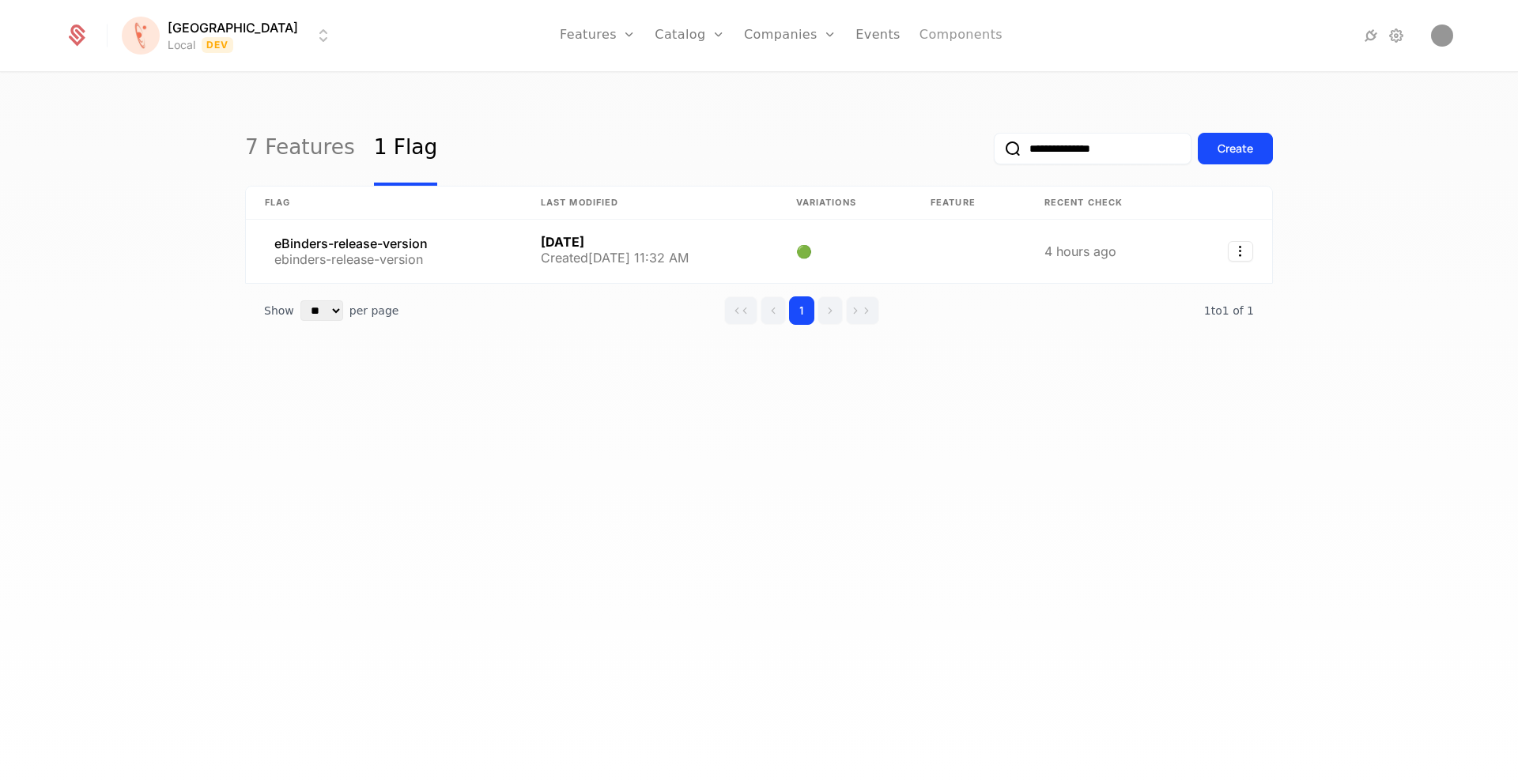
click at [920, 31] on link "Components" at bounding box center [961, 35] width 83 height 71
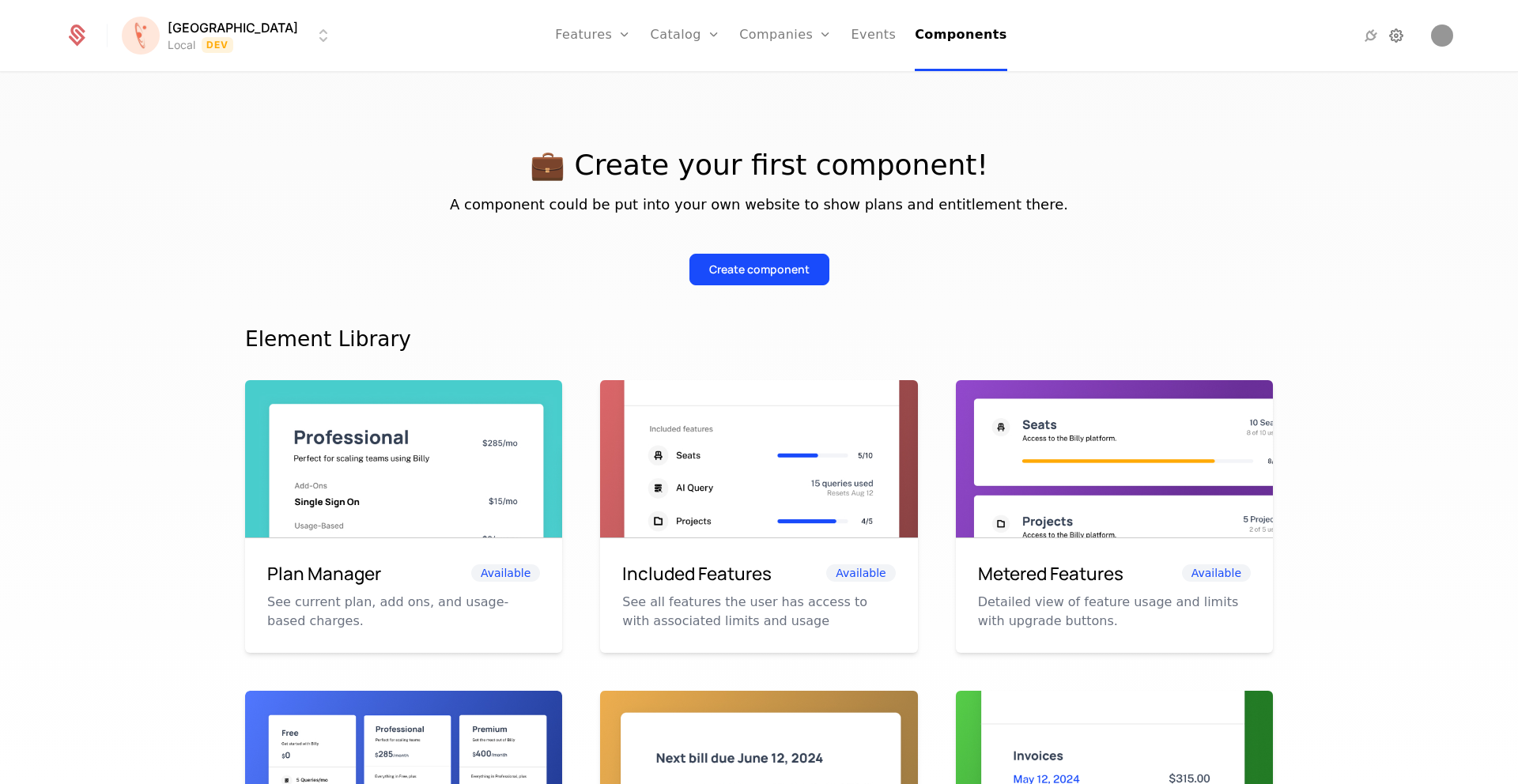
click at [1388, 39] on icon at bounding box center [1396, 35] width 19 height 19
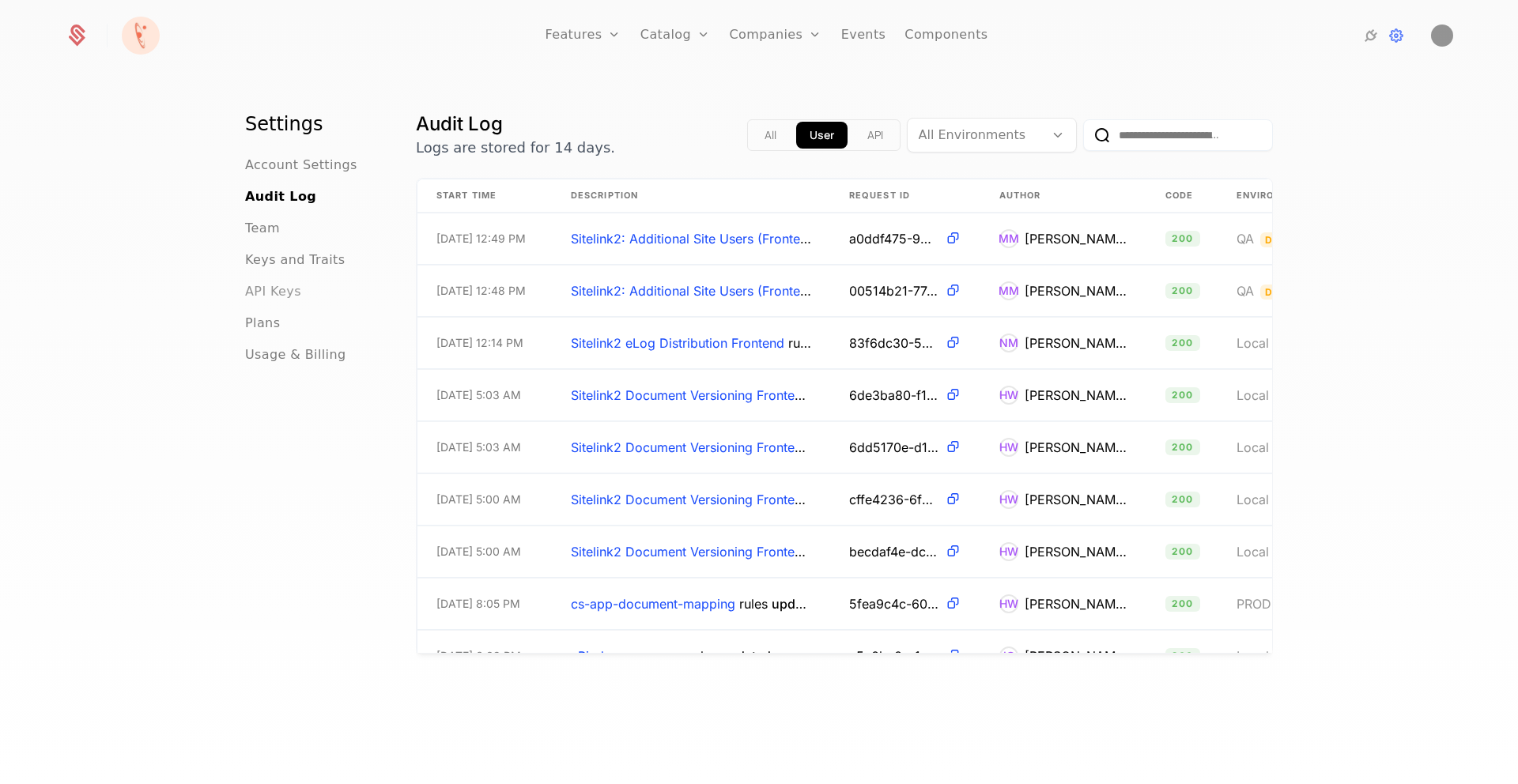
click at [279, 292] on span "API Keys" at bounding box center [273, 291] width 56 height 19
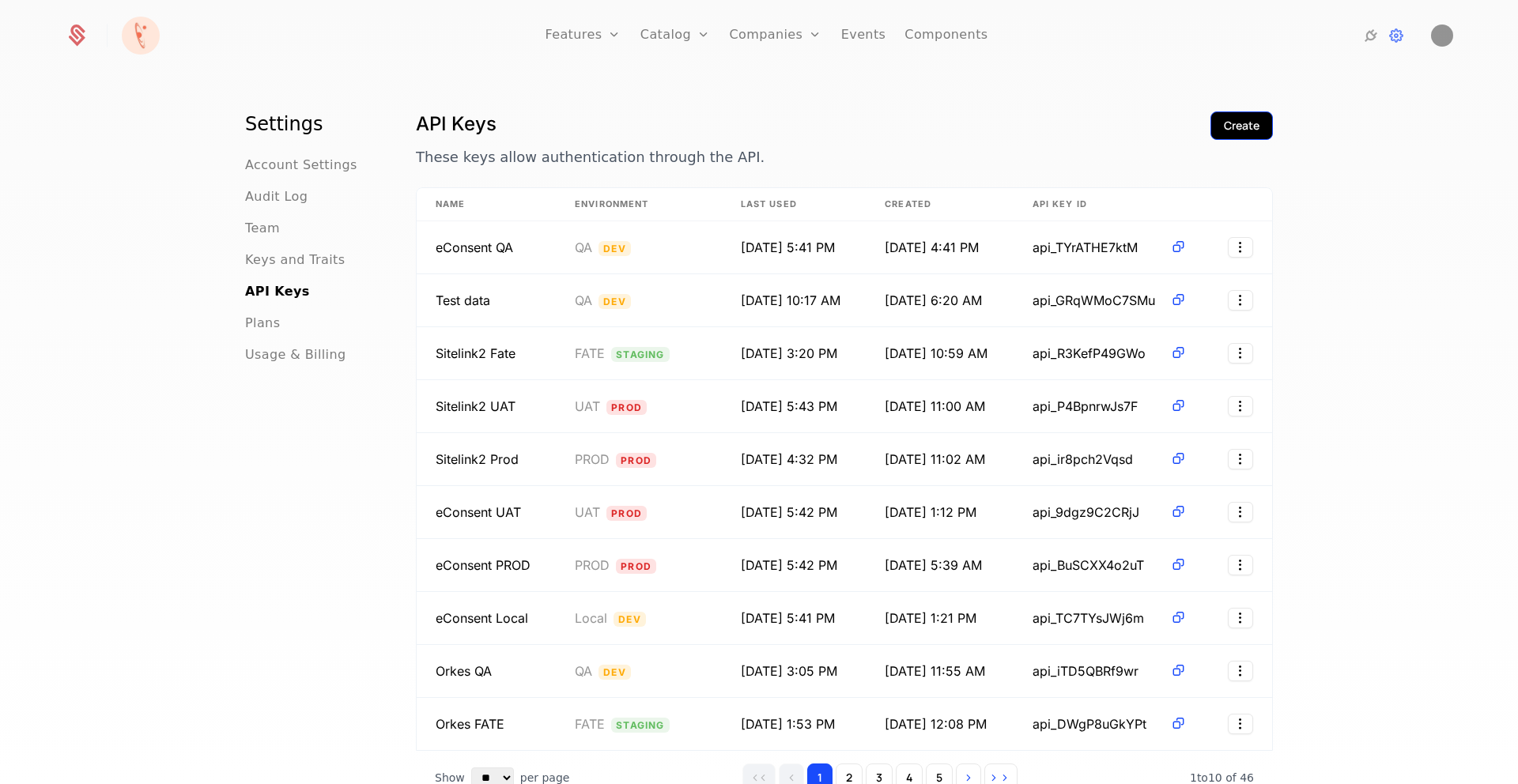
click at [1239, 125] on div "Create" at bounding box center [1241, 125] width 35 height 16
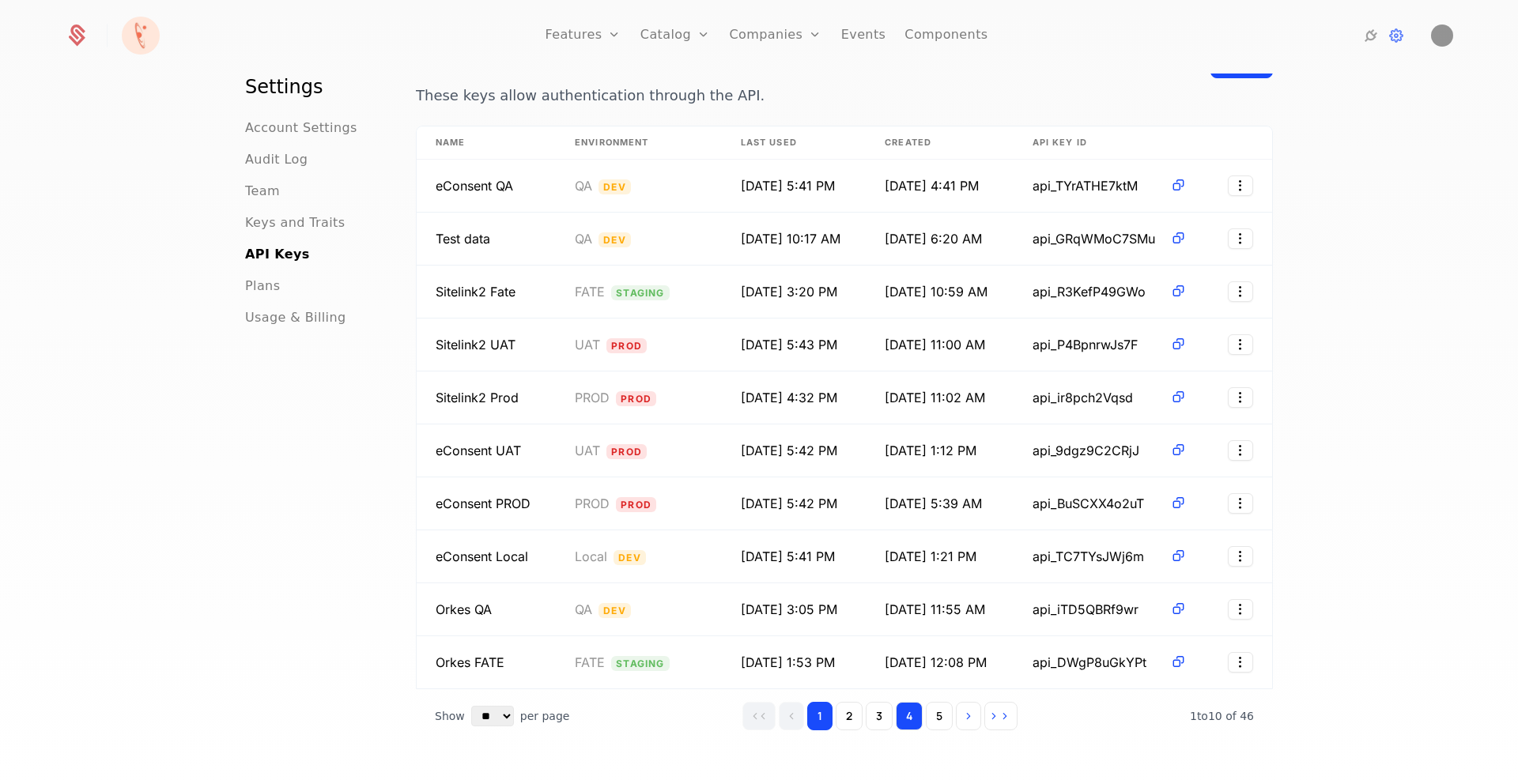
click at [906, 709] on button "4" at bounding box center [909, 716] width 27 height 28
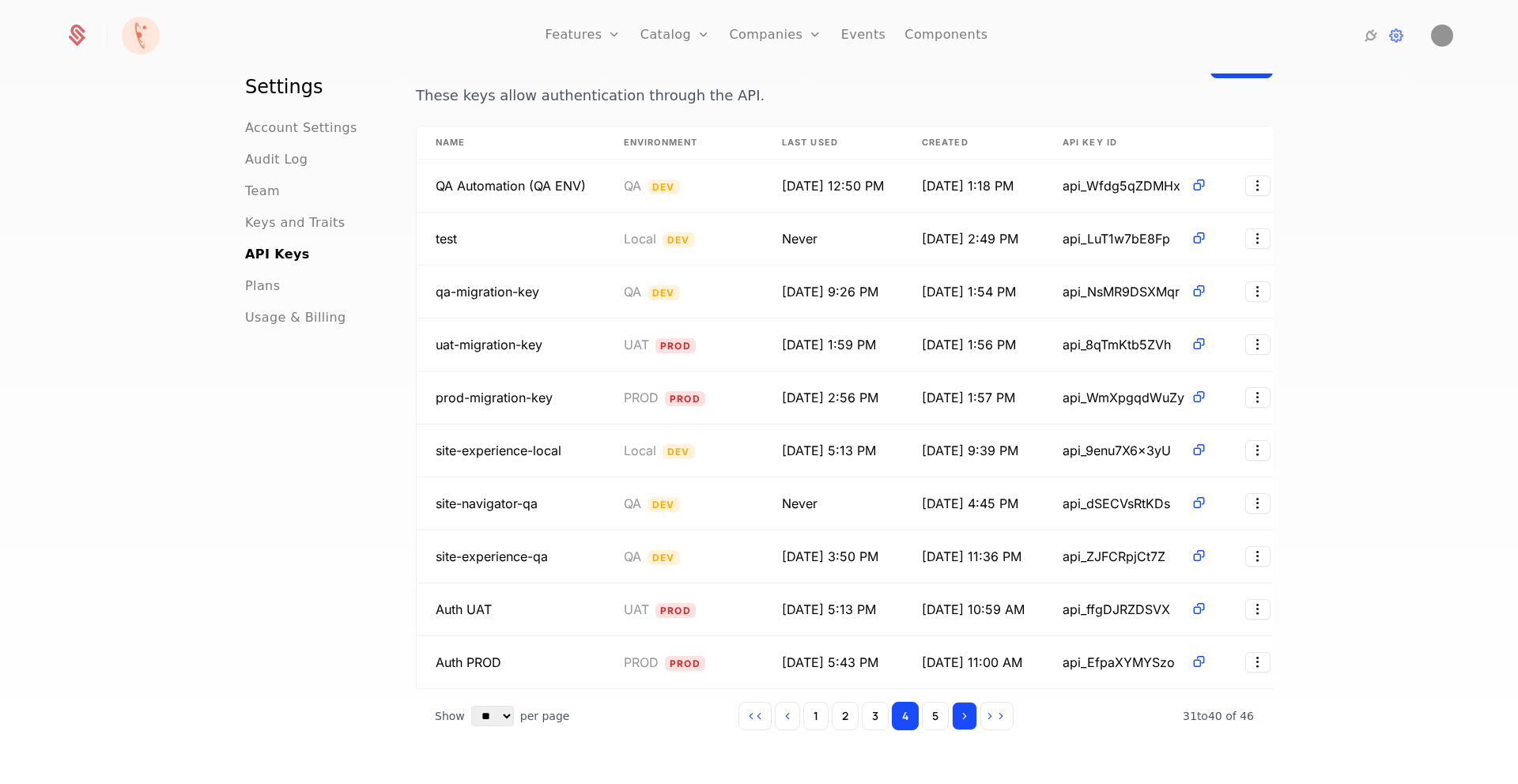
click at [952, 729] on button "Go to next page" at bounding box center [964, 716] width 26 height 28
click at [922, 730] on button "5" at bounding box center [935, 716] width 27 height 28
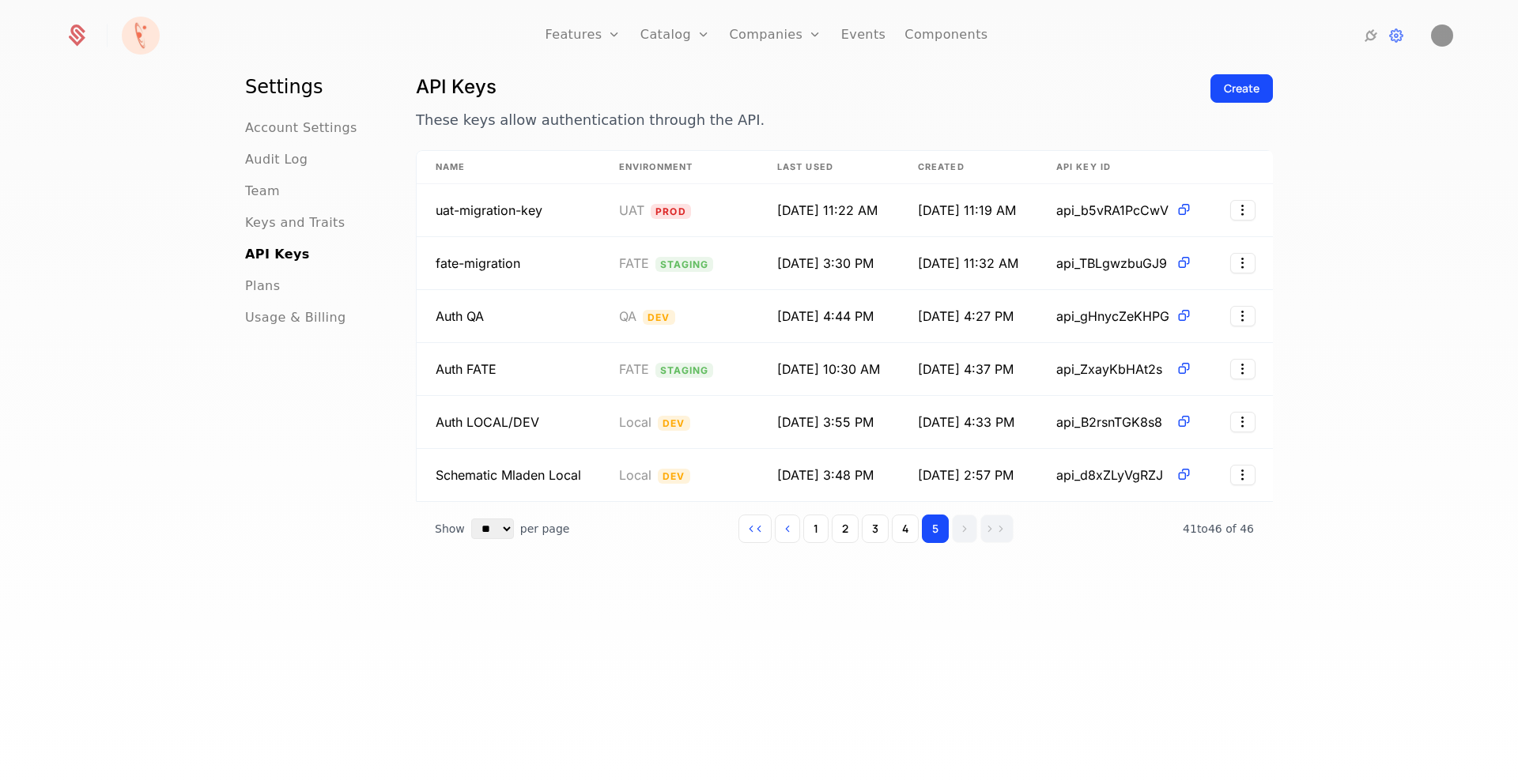
scroll to position [37, 0]
click at [1211, 107] on div "Create" at bounding box center [1242, 112] width 63 height 76
click at [1247, 79] on button "Create" at bounding box center [1242, 88] width 63 height 28
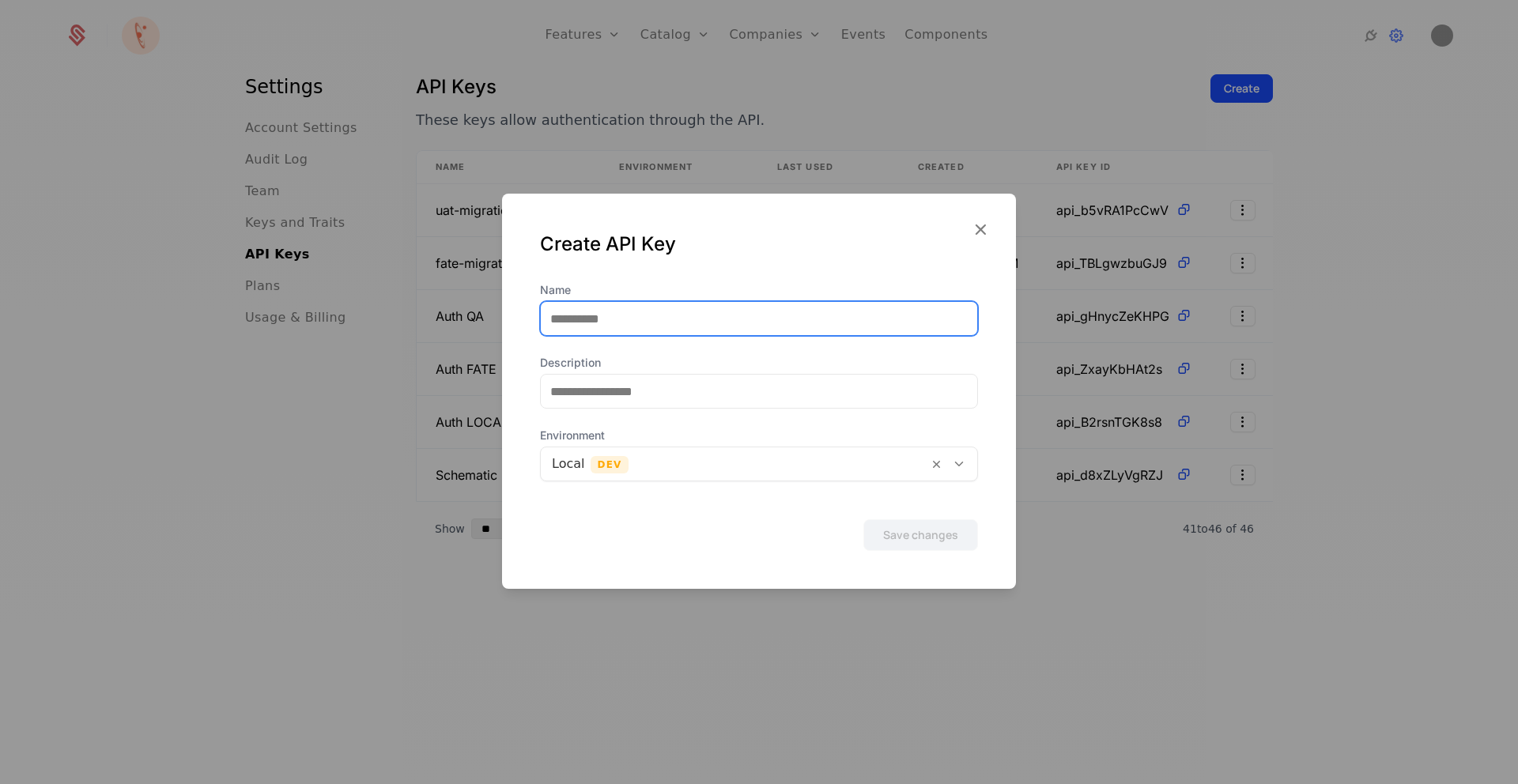
click at [606, 328] on input "Name" at bounding box center [759, 319] width 437 height 33
type input "****"
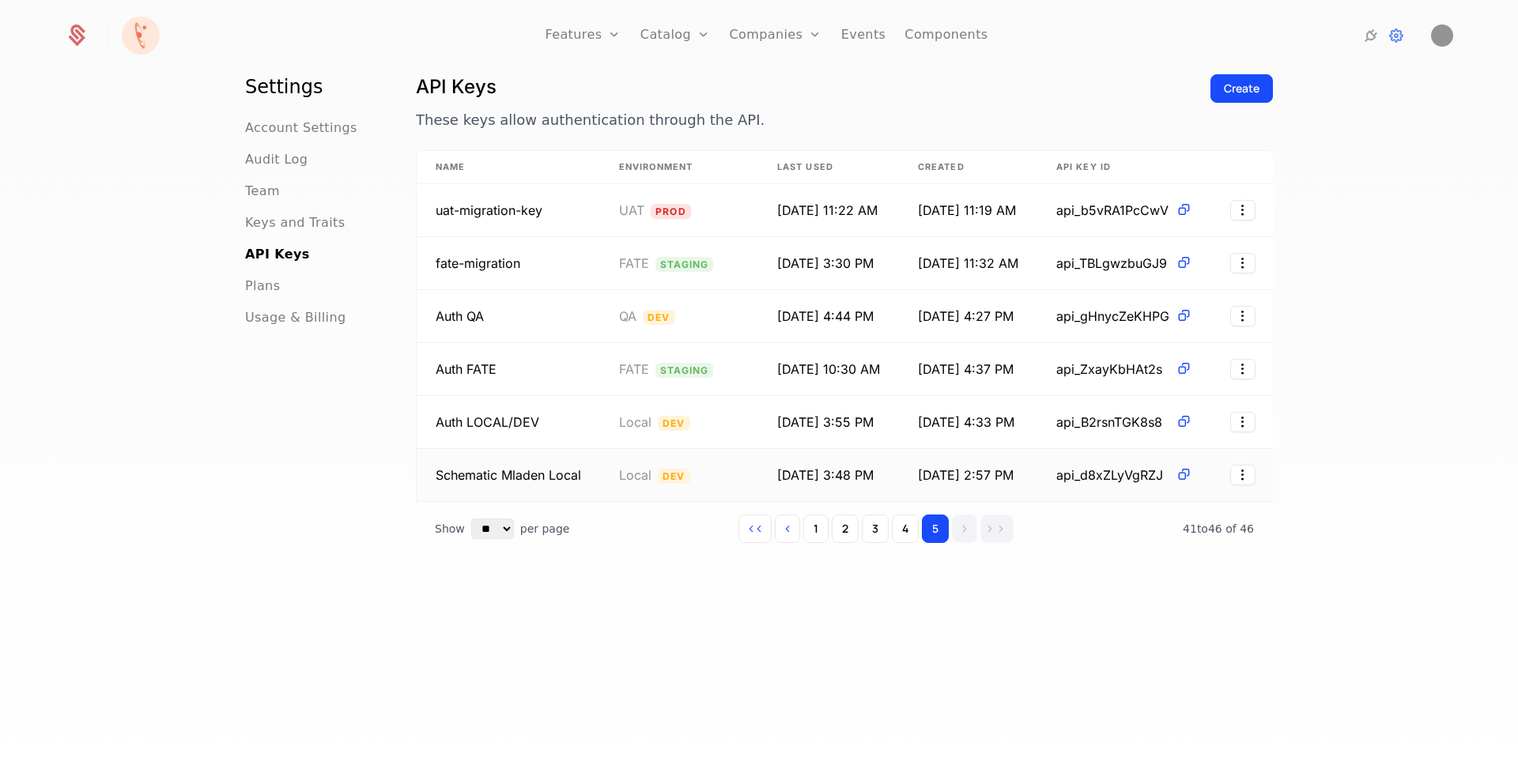
click at [1174, 475] on span at bounding box center [1181, 475] width 23 height 17
click at [1171, 475] on span at bounding box center [1181, 475] width 23 height 17
click at [1224, 83] on div "Create" at bounding box center [1241, 88] width 35 height 16
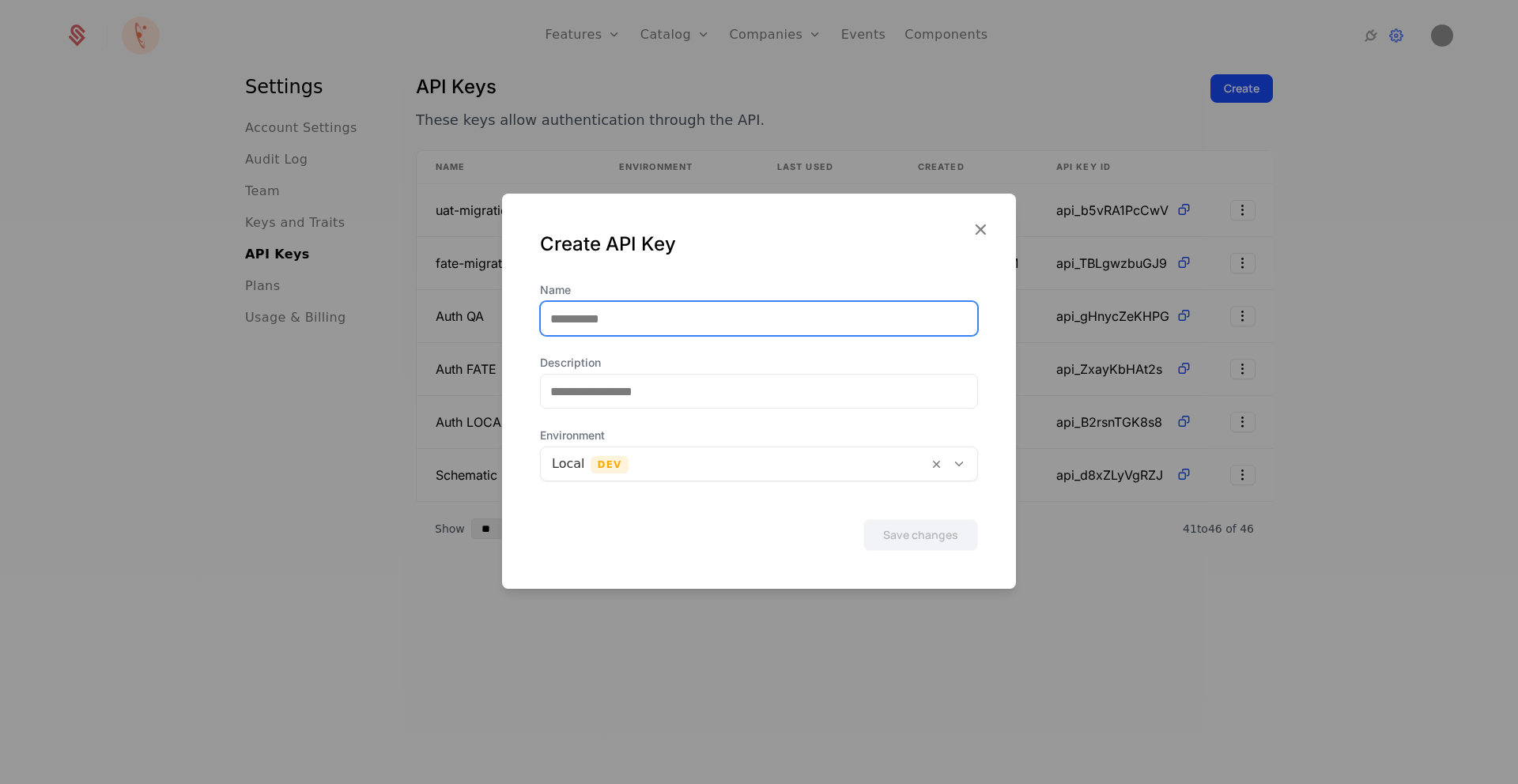
click at [719, 314] on input "Name" at bounding box center [759, 319] width 437 height 33
type input "**********"
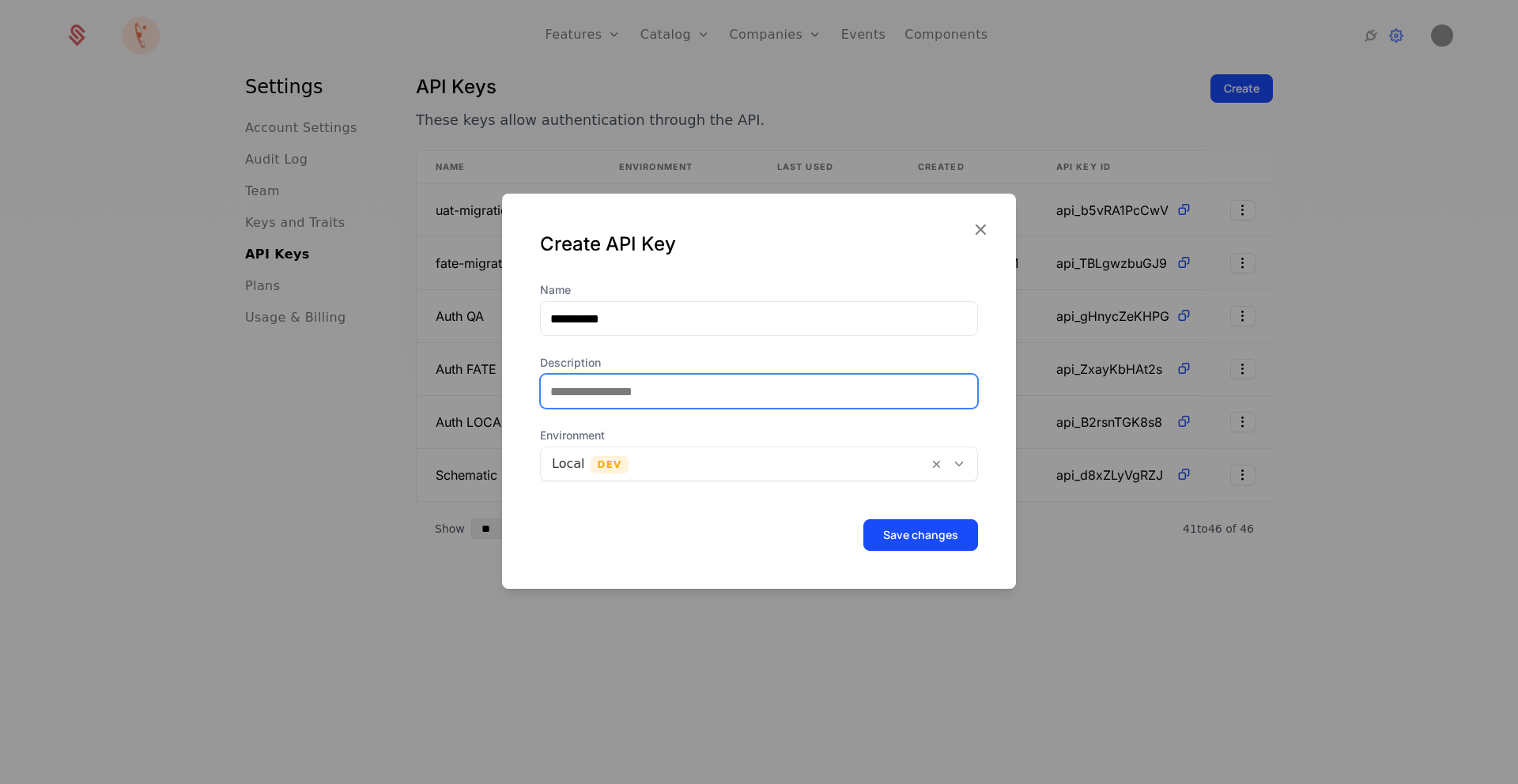
click at [659, 403] on input "Description" at bounding box center [759, 391] width 437 height 33
type input "*********"
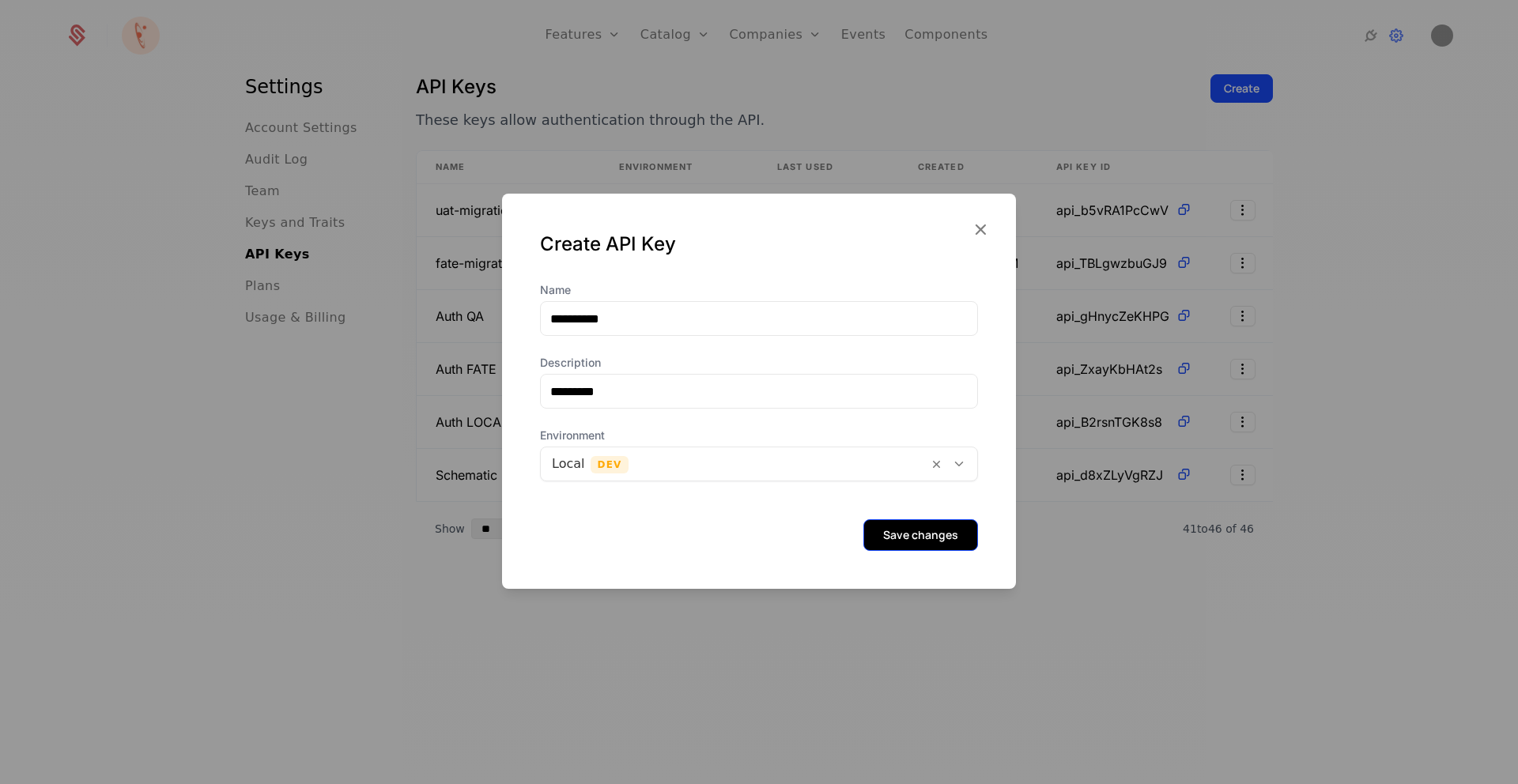
click at [895, 546] on button "Save changes" at bounding box center [920, 535] width 115 height 31
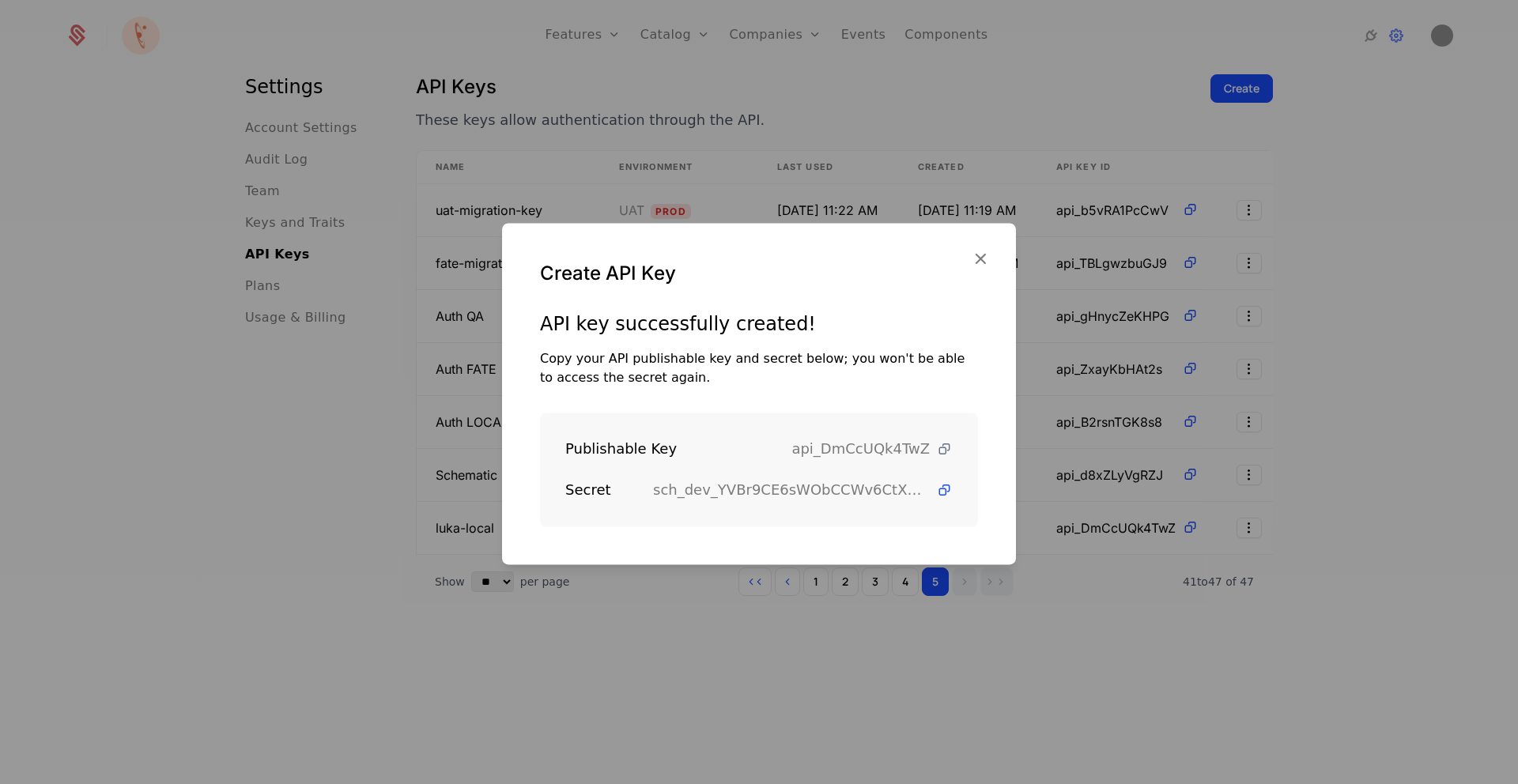
click at [936, 453] on icon at bounding box center [944, 450] width 17 height 17
drag, startPoint x: 616, startPoint y: 489, endPoint x: 777, endPoint y: 477, distance: 161.4
click at [777, 477] on div "Publishable Key api_DmCcUQk4TwZ Secret sch_dev_YVBr9CE6sWObCCWv6CtX3lOzOMkMMBQg" at bounding box center [759, 470] width 438 height 114
click at [778, 480] on span "sch_dev_YVBr9CE6sWObCCWv6CtX3lOzOMkMMBQg" at bounding box center [791, 490] width 277 height 22
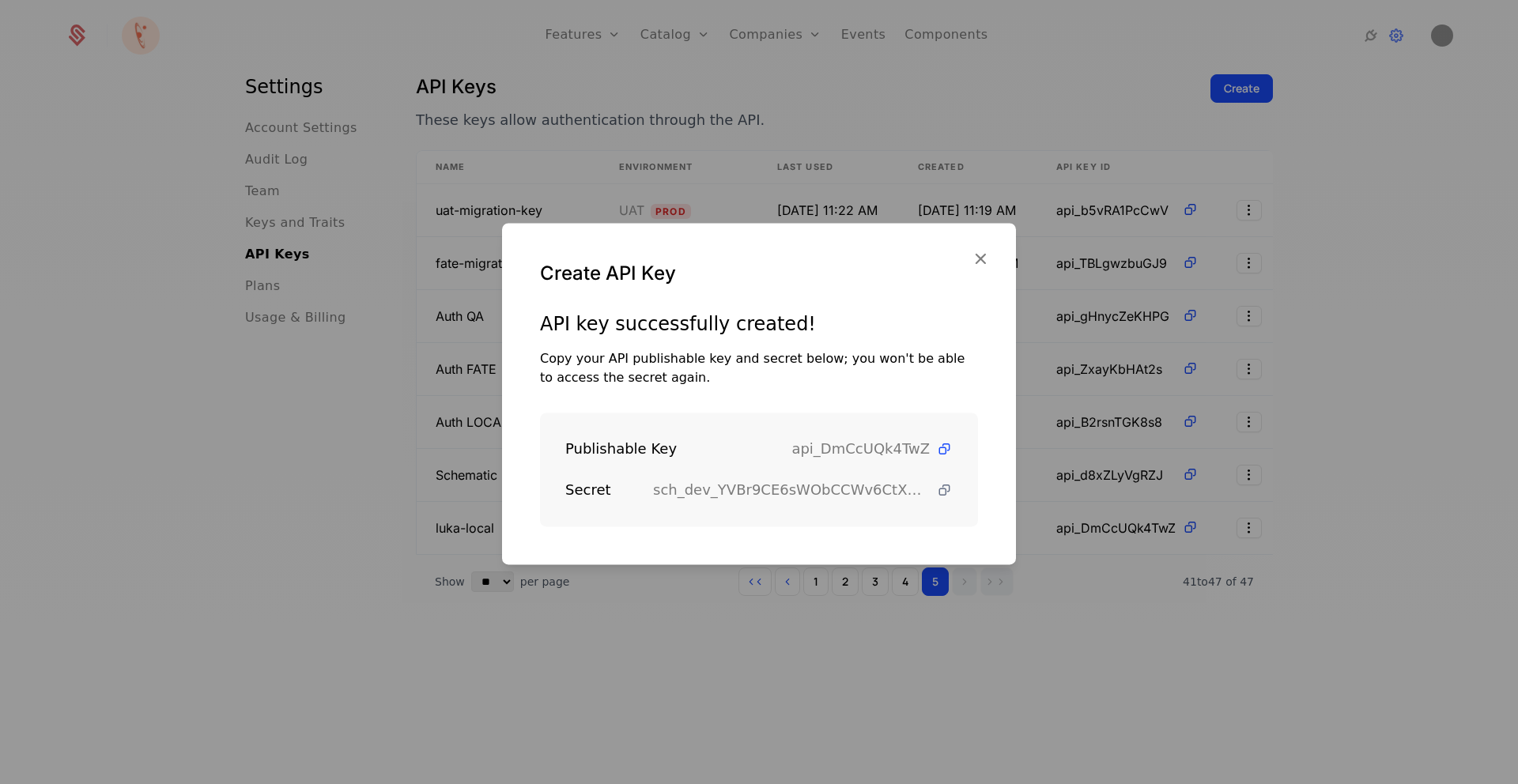
click at [939, 489] on icon at bounding box center [944, 490] width 17 height 17
